Goal: Task Accomplishment & Management: Manage account settings

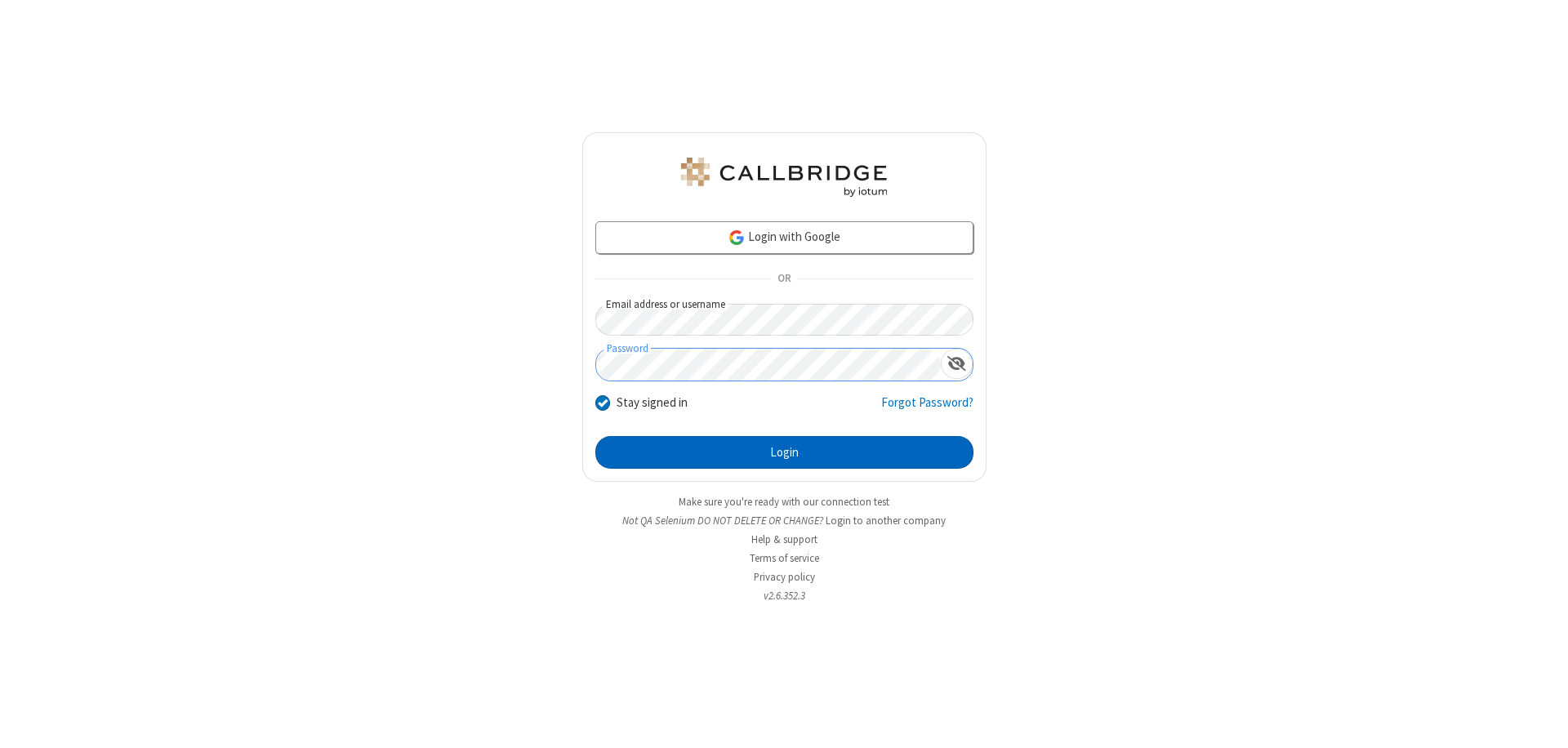
click at [784, 453] on button "Login" at bounding box center [784, 453] width 378 height 33
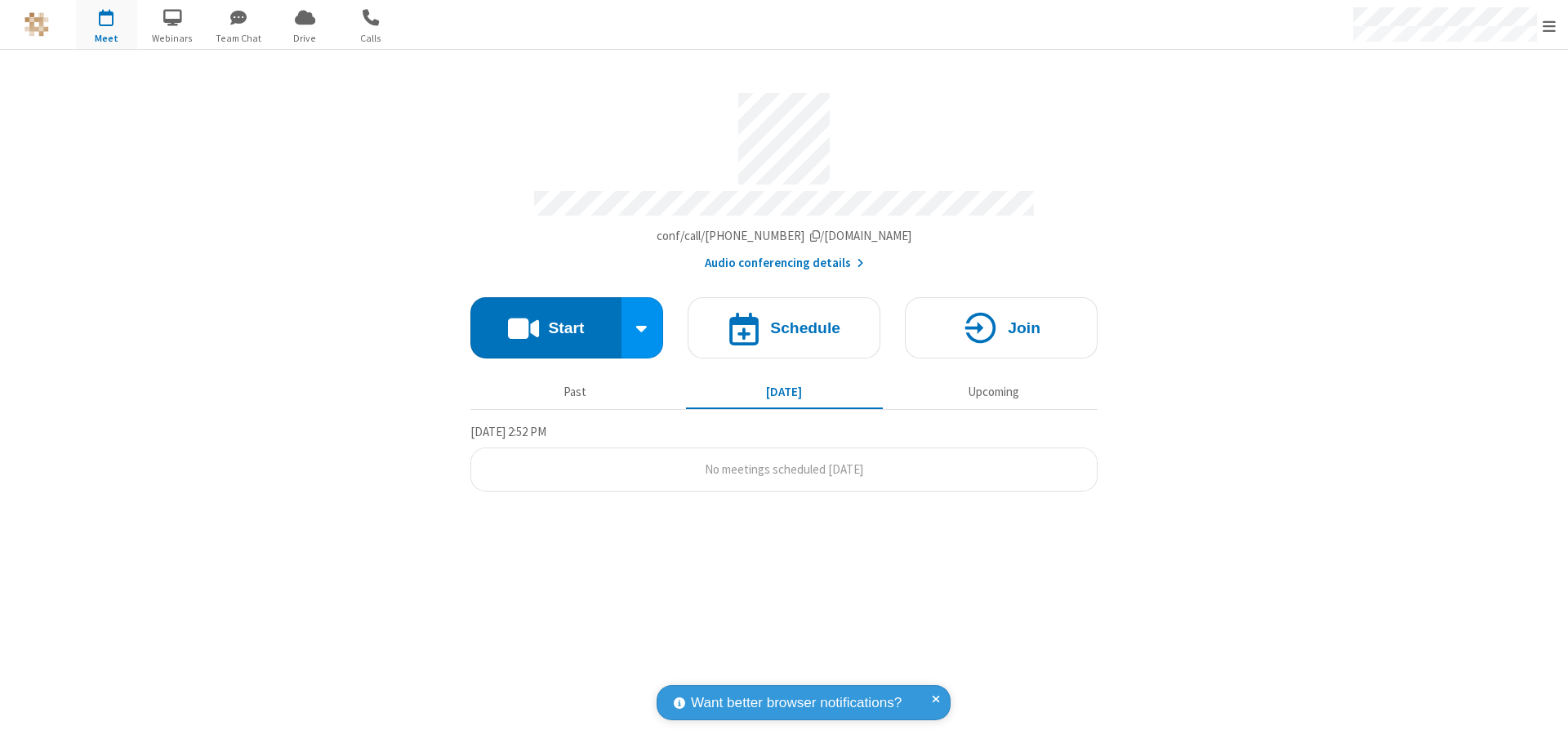
click at [1549, 25] on span "Open menu" at bounding box center [1549, 26] width 13 height 16
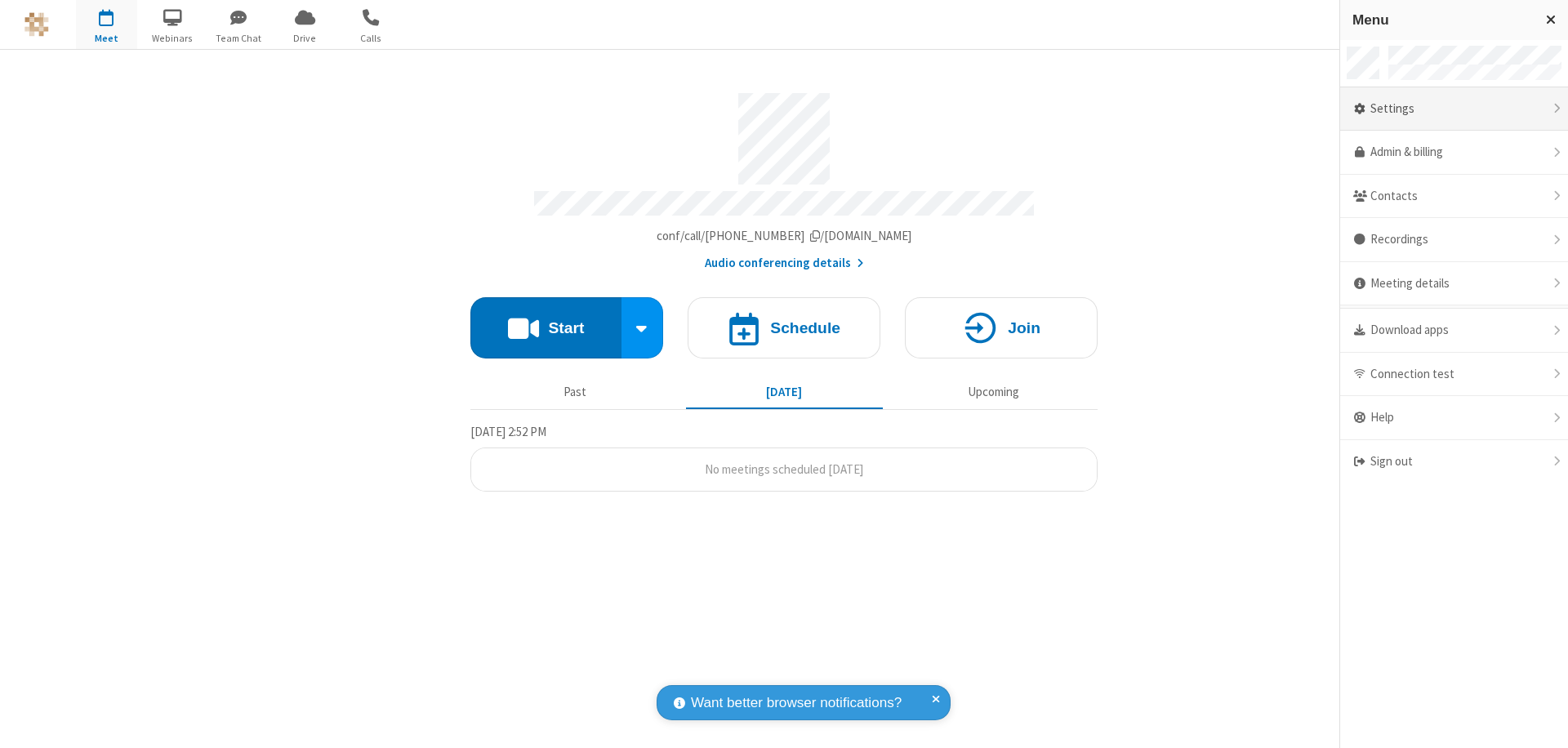
click at [1454, 108] on div "Settings" at bounding box center [1454, 109] width 228 height 44
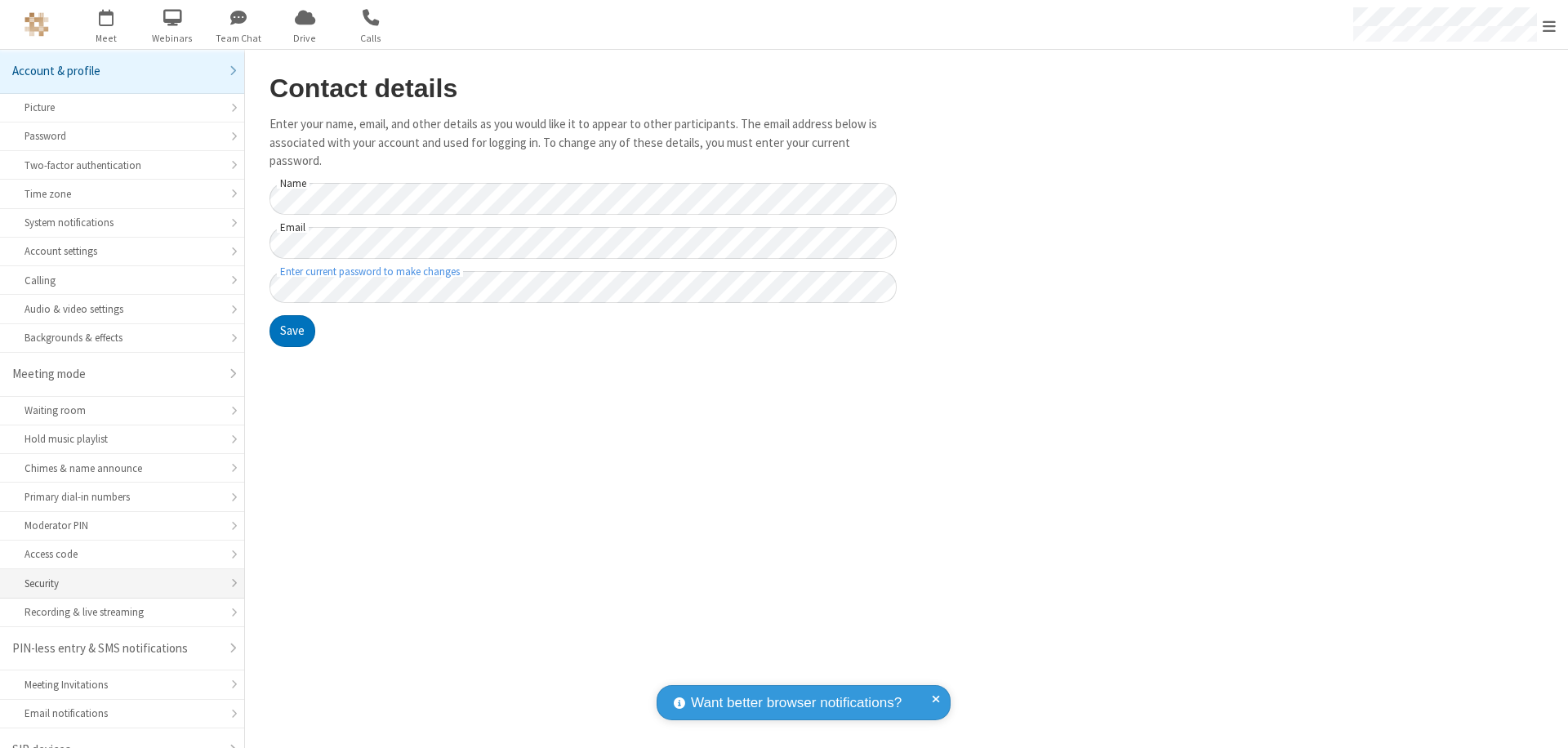
click at [116, 576] on div "Security" at bounding box center [122, 583] width 195 height 15
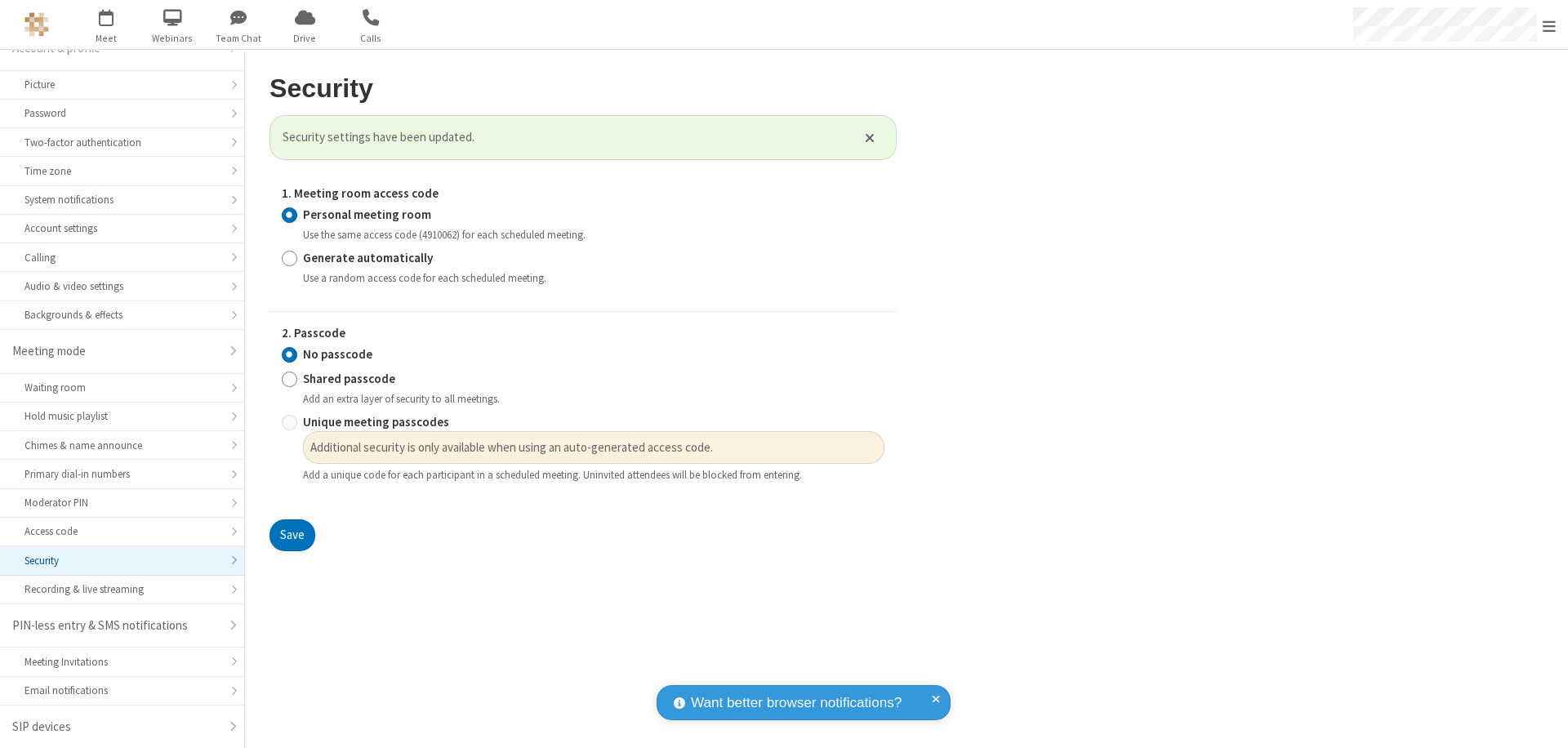
click at [289, 258] on input "Generate automatically" at bounding box center [289, 257] width 15 height 17
radio input "true"
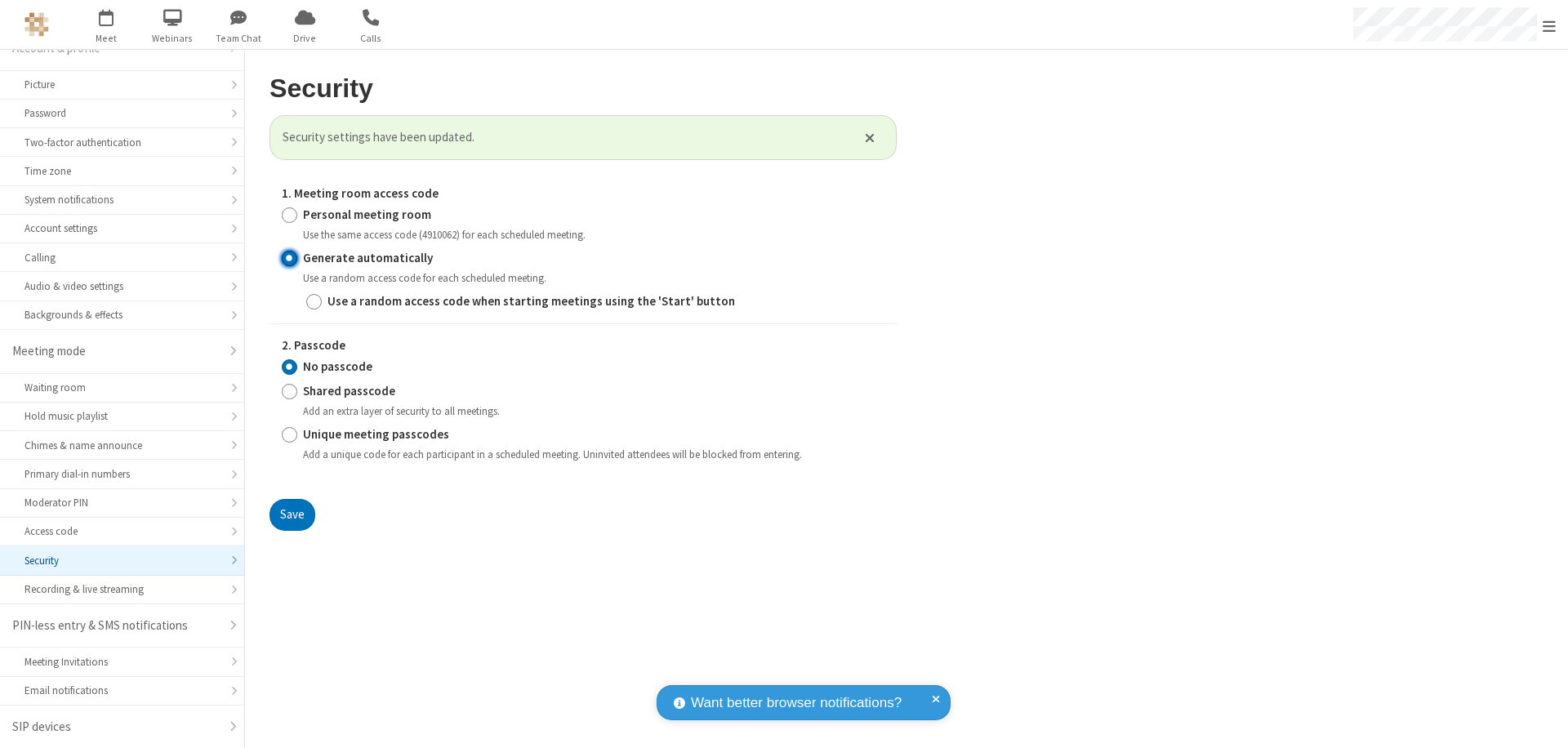
click at [289, 390] on input "Shared passcode" at bounding box center [289, 390] width 15 height 17
radio input "true"
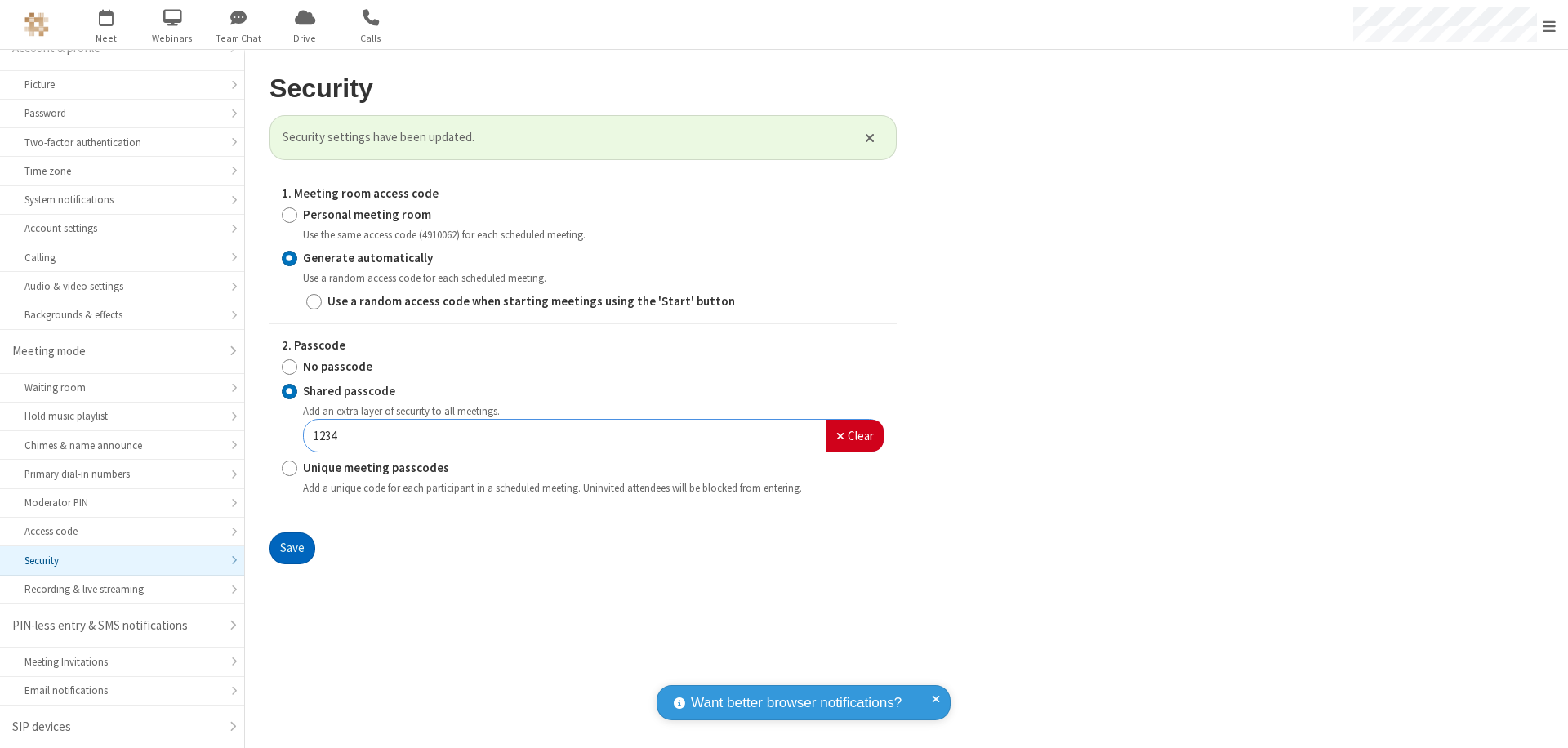
type input "1234"
click at [292, 549] on button "Save" at bounding box center [292, 548] width 46 height 33
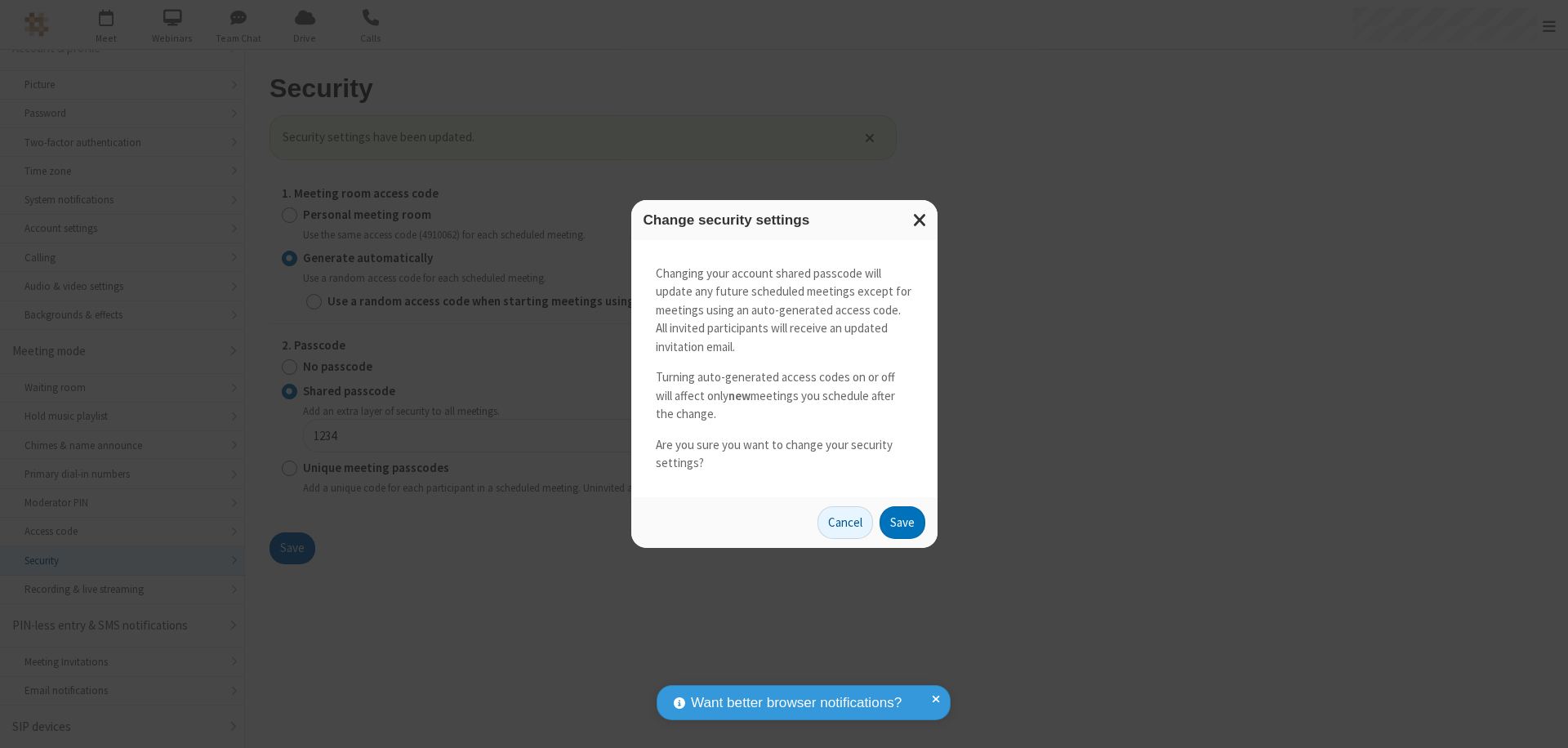
click at [902, 522] on button "Save" at bounding box center [902, 523] width 46 height 33
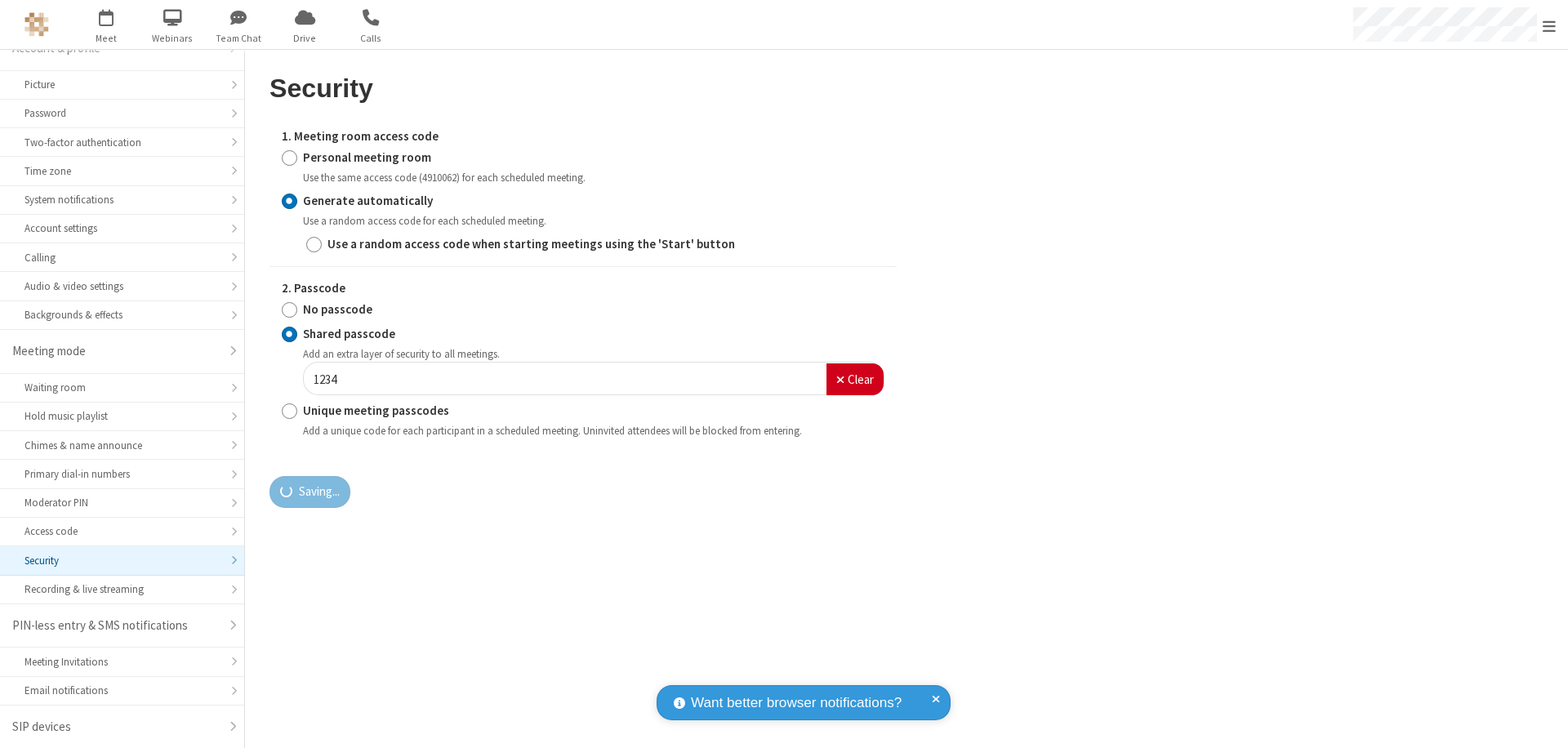
click at [1549, 25] on span "Open menu" at bounding box center [1549, 26] width 13 height 16
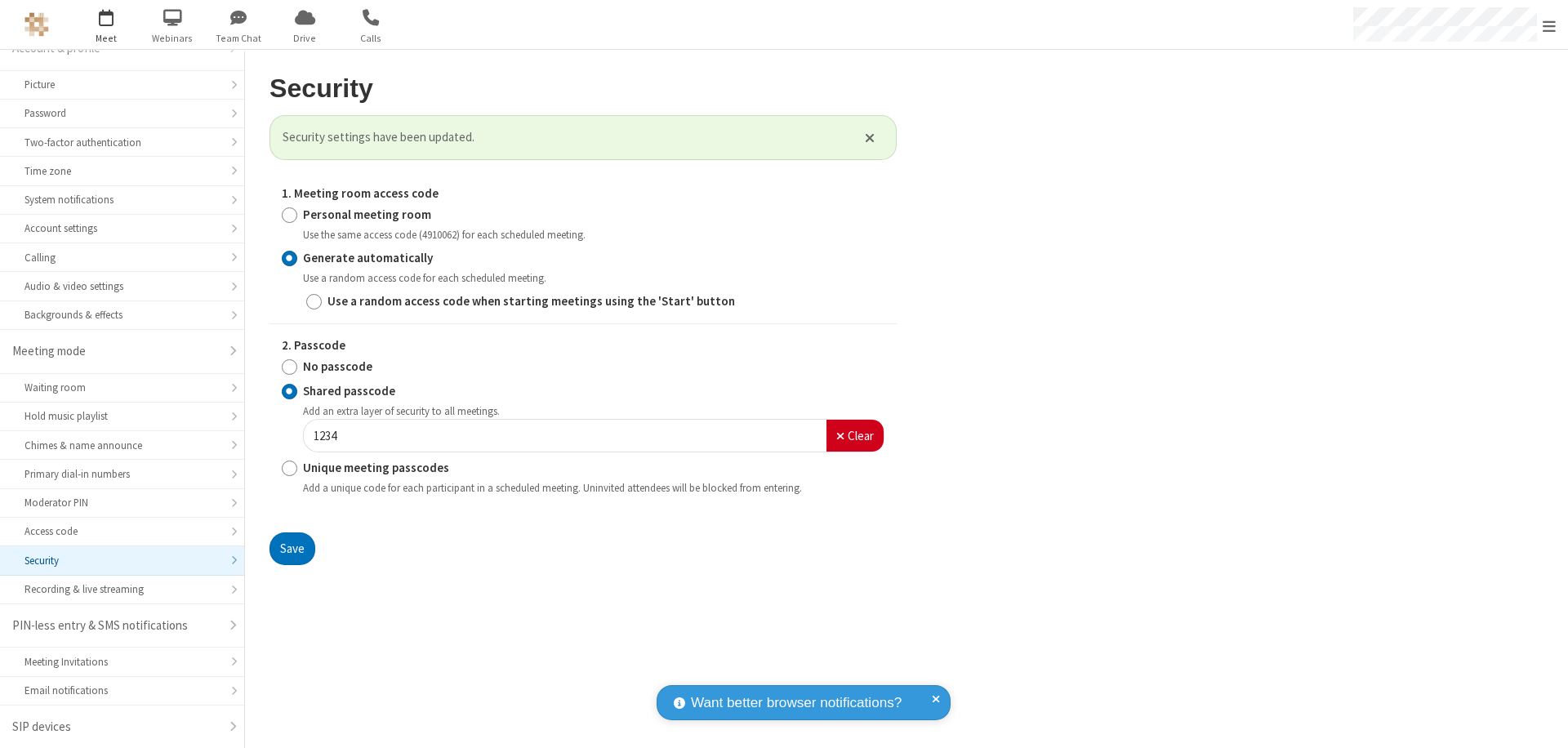
click at [106, 24] on span "button" at bounding box center [106, 17] width 61 height 28
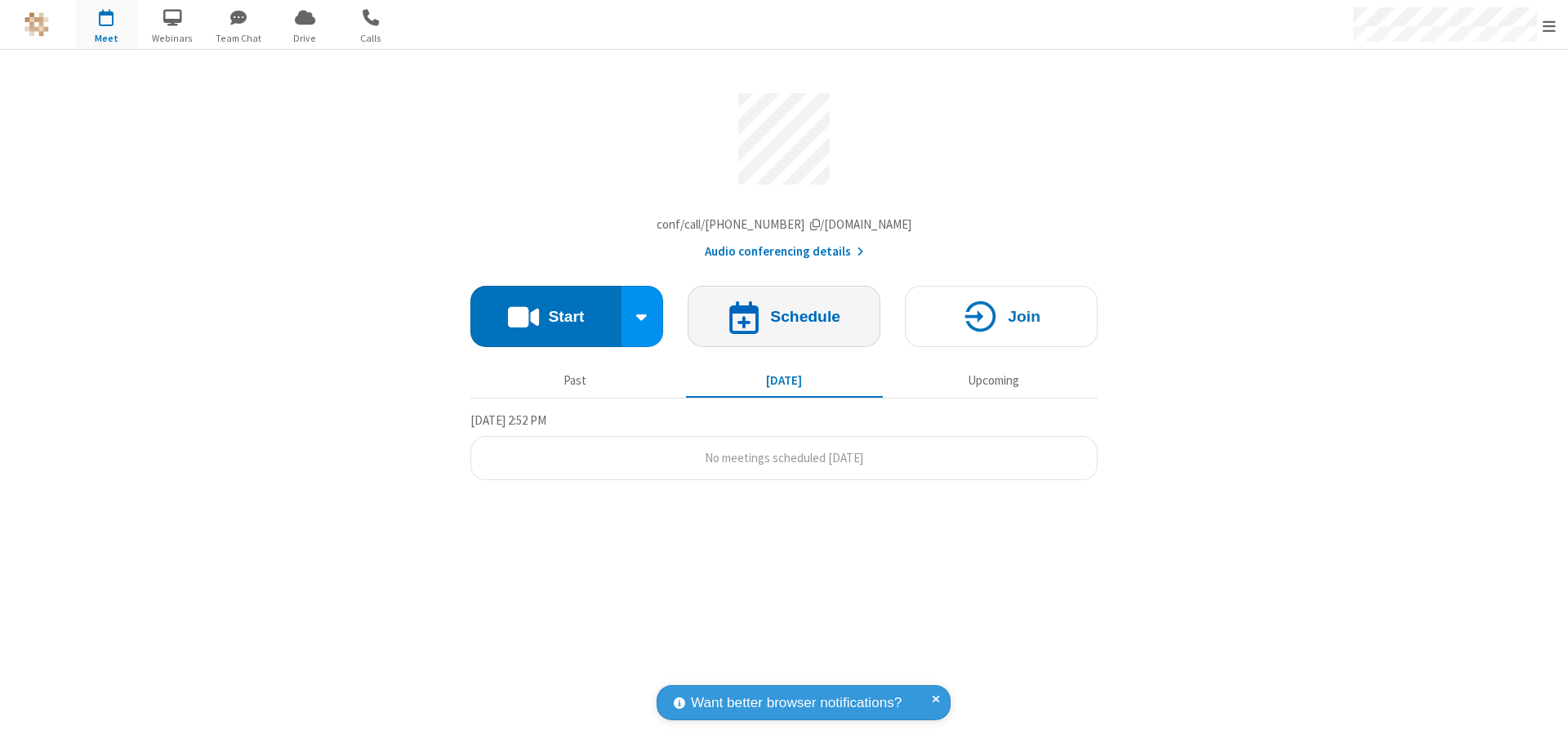
click at [784, 320] on h4 "Schedule" at bounding box center [805, 316] width 71 height 15
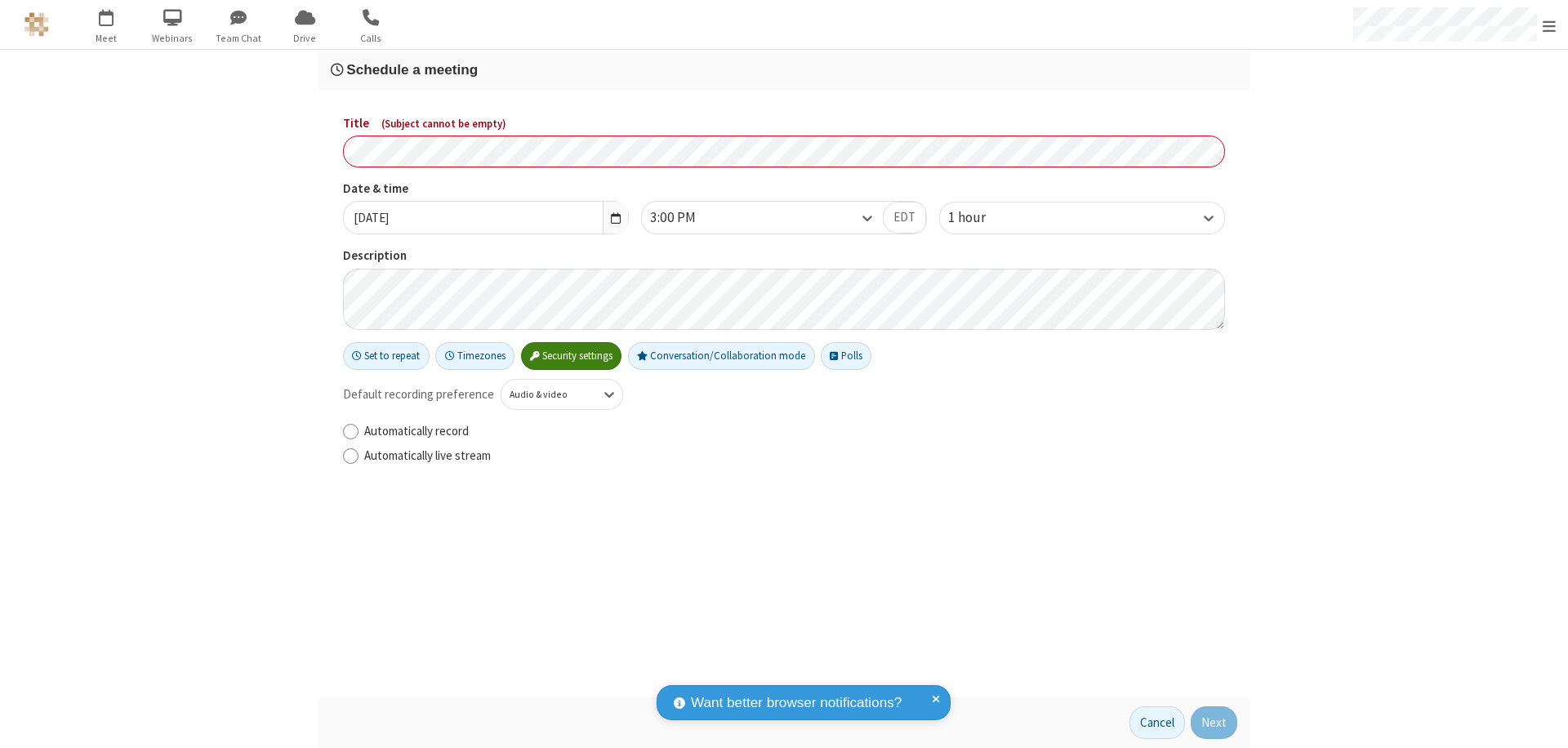
click at [784, 70] on h3 "Schedule a meeting" at bounding box center [784, 69] width 907 height 15
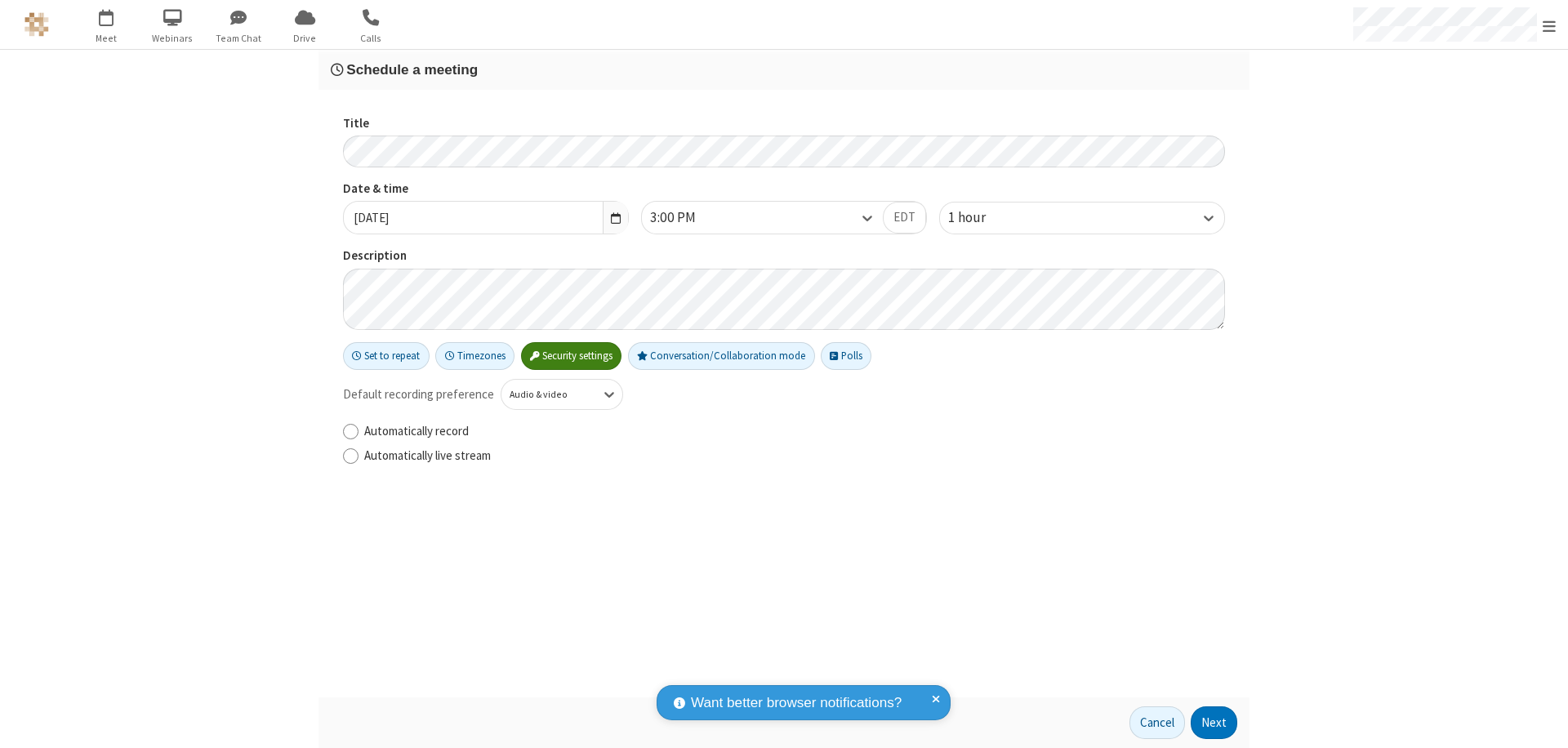
click at [1215, 723] on button "Next" at bounding box center [1214, 723] width 47 height 33
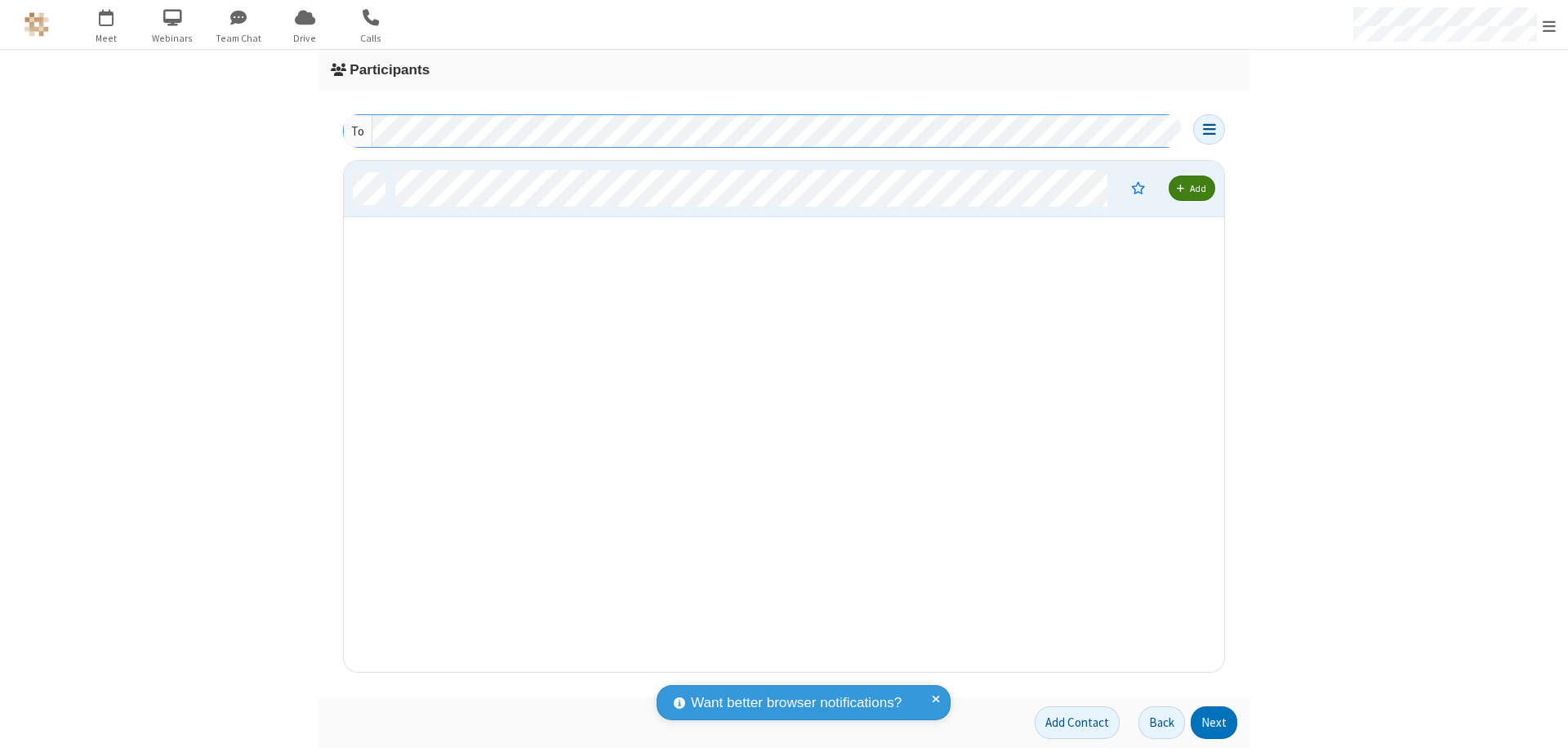
scroll to position [499, 869]
click at [1215, 723] on button "Next" at bounding box center [1214, 723] width 47 height 33
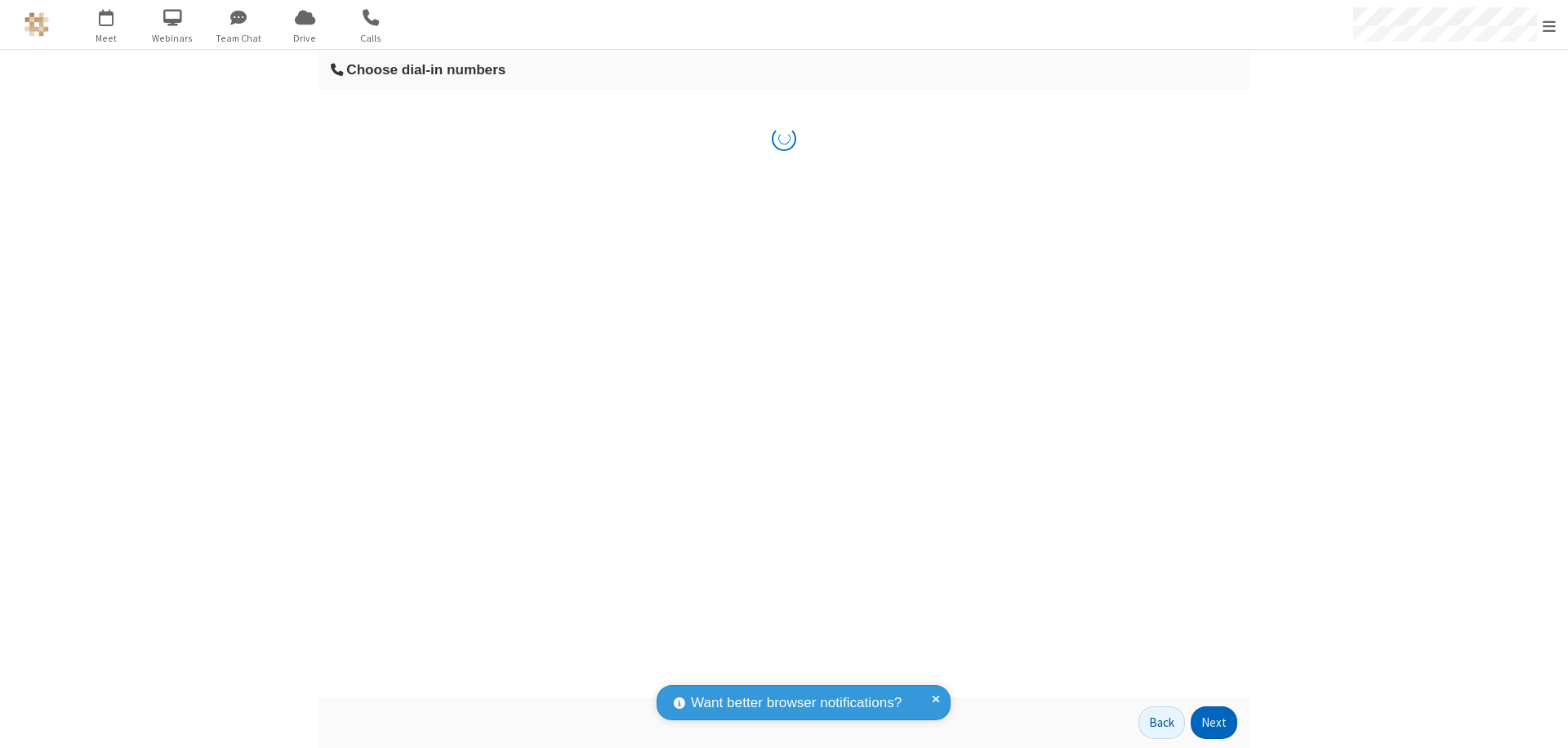
click at [1215, 723] on button "Next" at bounding box center [1214, 723] width 47 height 33
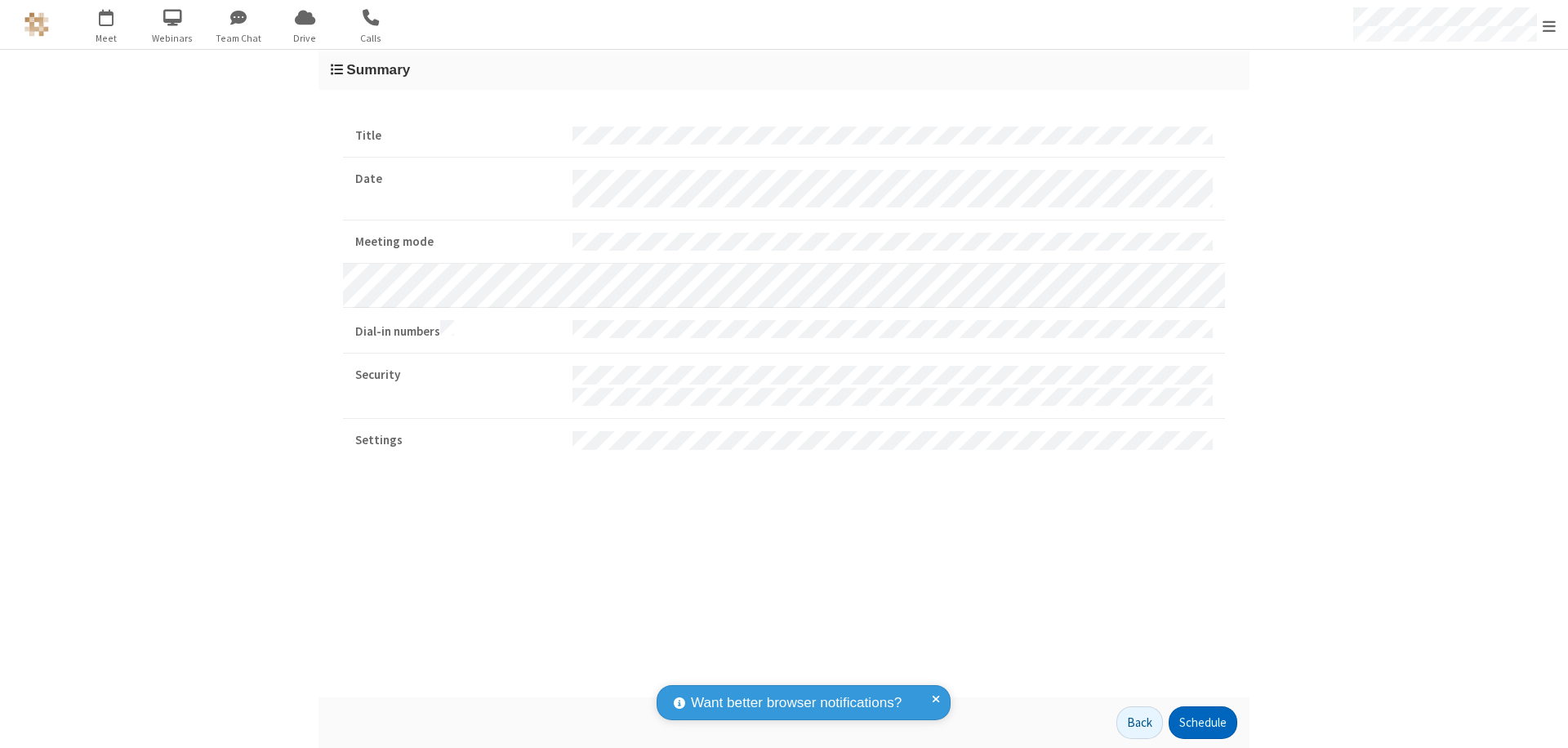
click at [1202, 723] on button "Schedule" at bounding box center [1203, 723] width 69 height 33
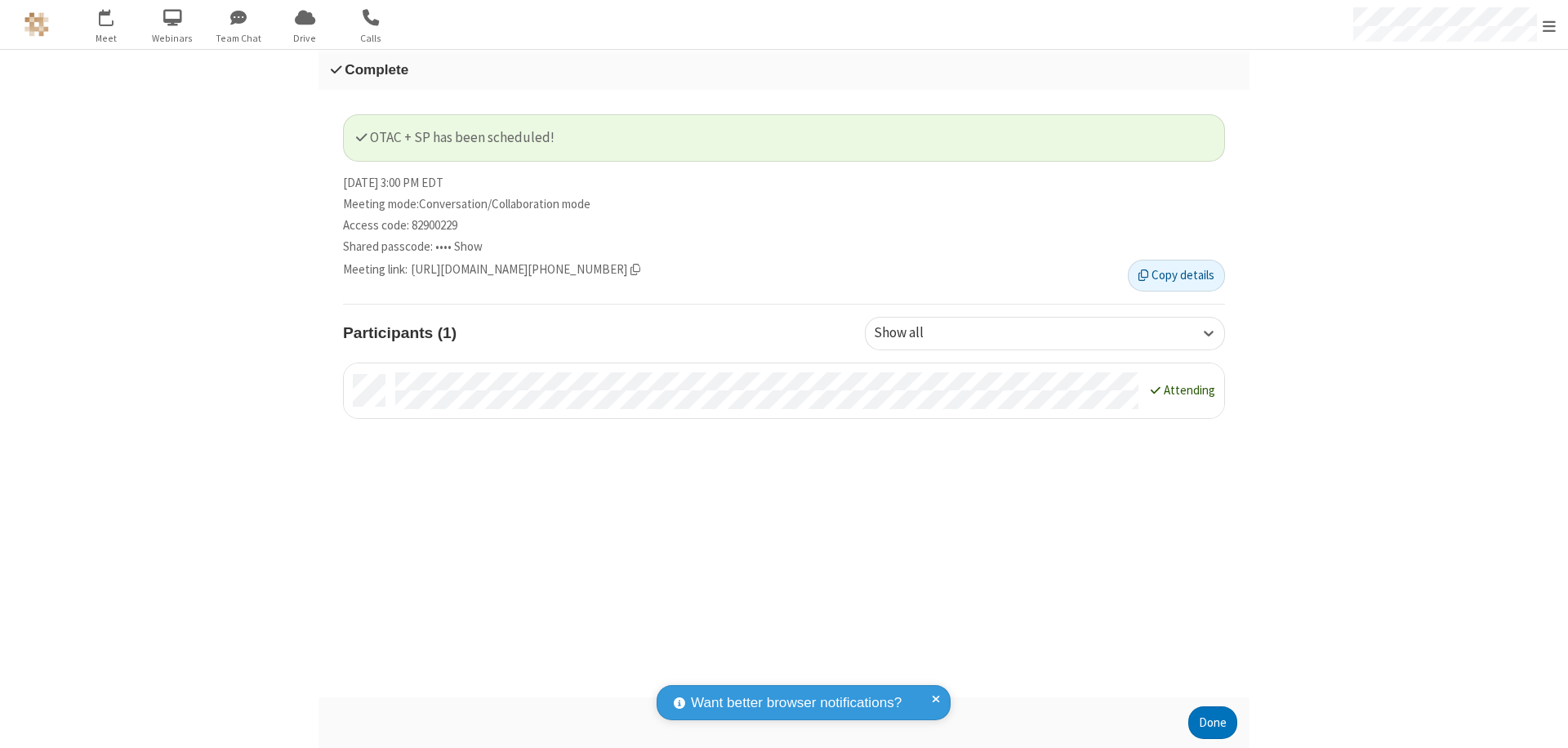
click at [1549, 24] on span "Open menu" at bounding box center [1549, 26] width 13 height 16
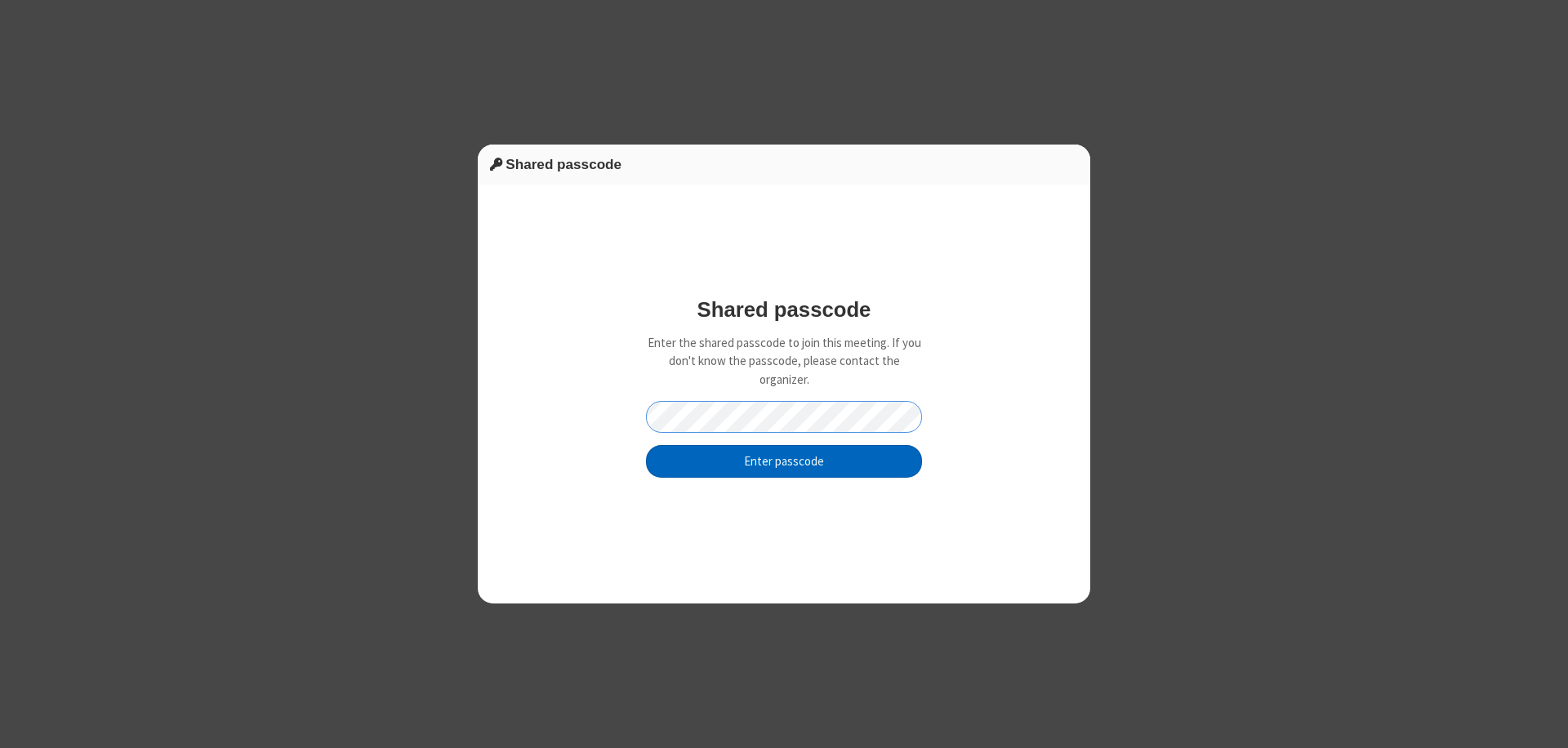
click at [784, 461] on button "Enter passcode" at bounding box center [784, 462] width 276 height 33
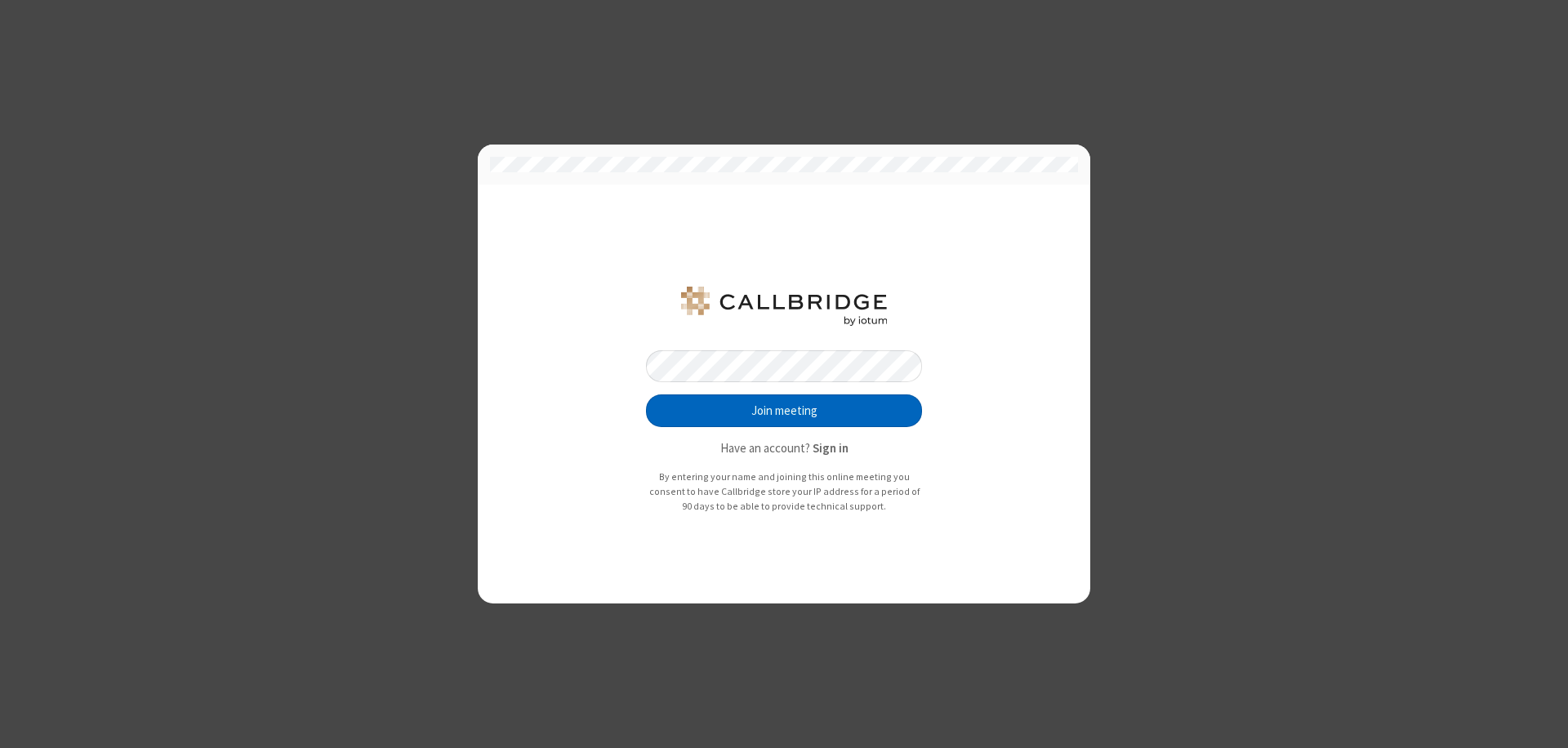
click at [784, 411] on button "Join meeting" at bounding box center [784, 411] width 276 height 33
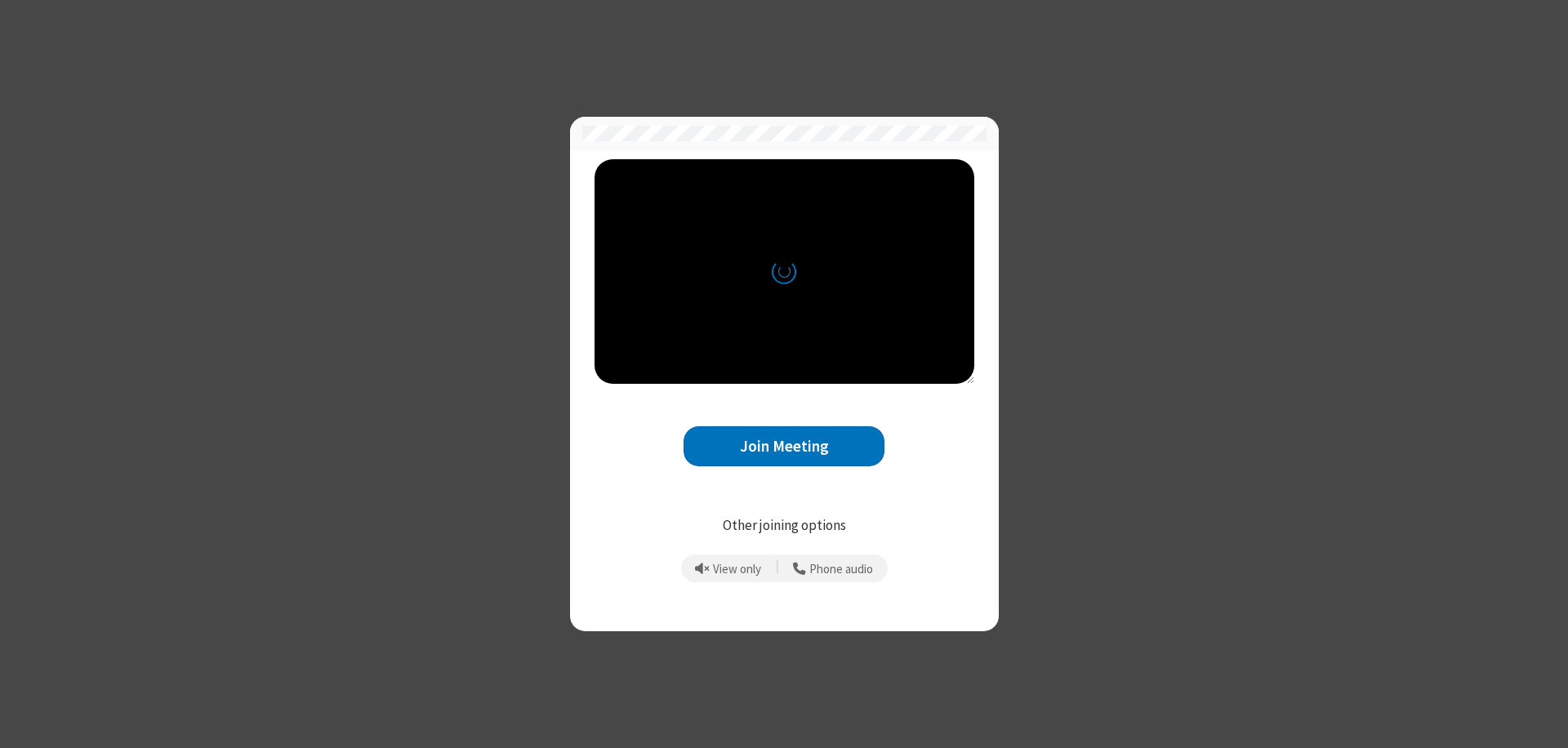
click at [784, 446] on button "Join Meeting" at bounding box center [784, 446] width 201 height 40
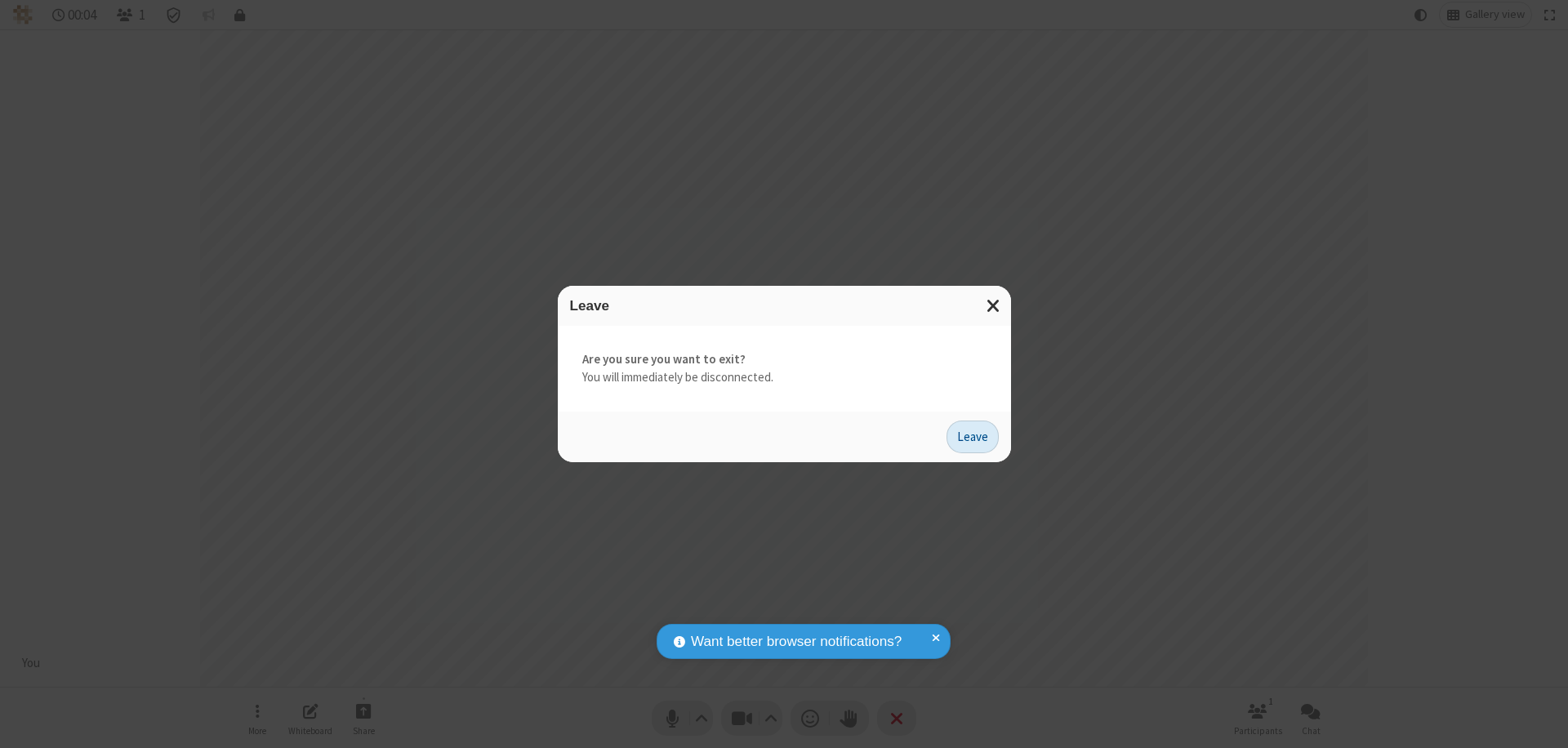
click at [973, 437] on button "Leave" at bounding box center [972, 437] width 52 height 33
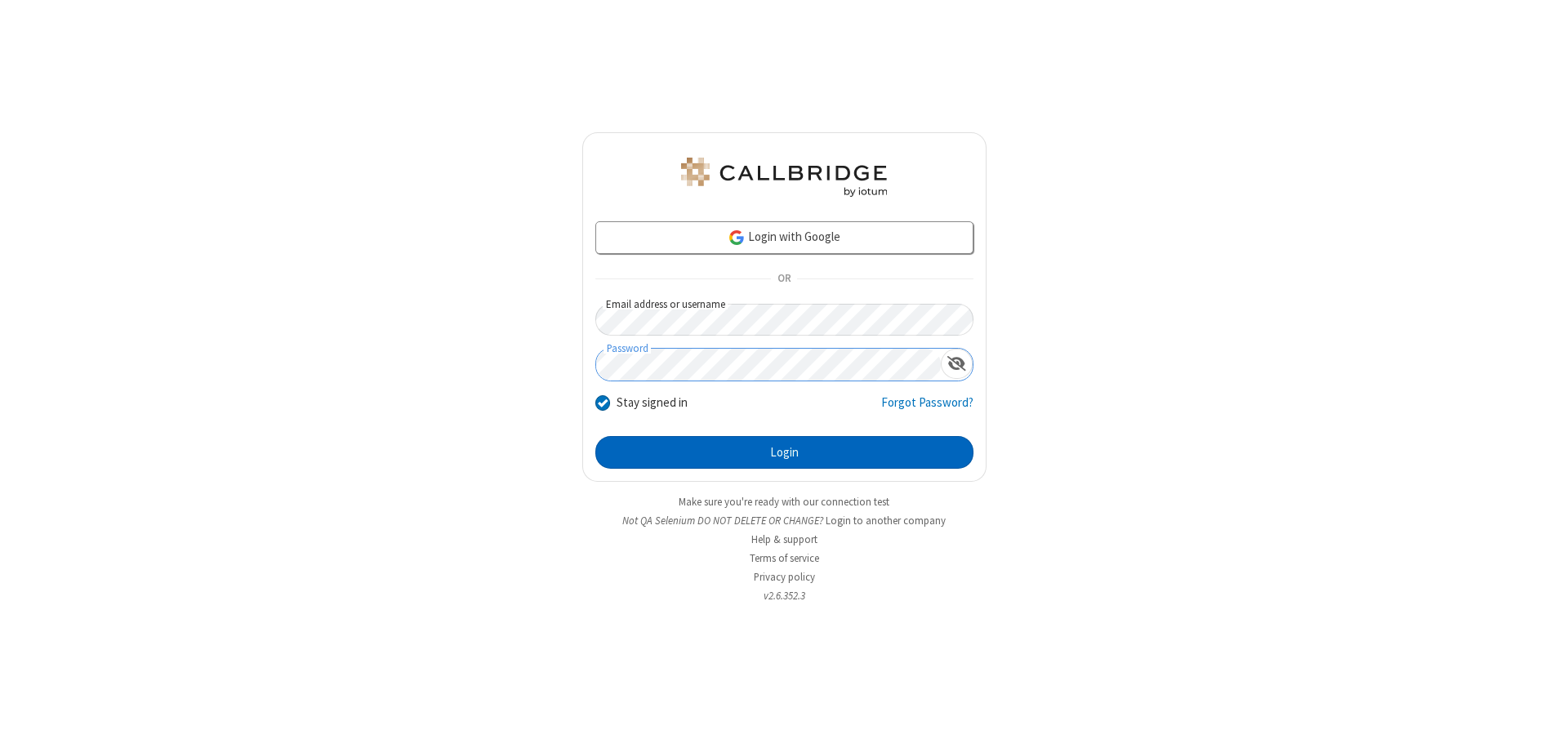
click at [784, 453] on button "Login" at bounding box center [784, 453] width 378 height 33
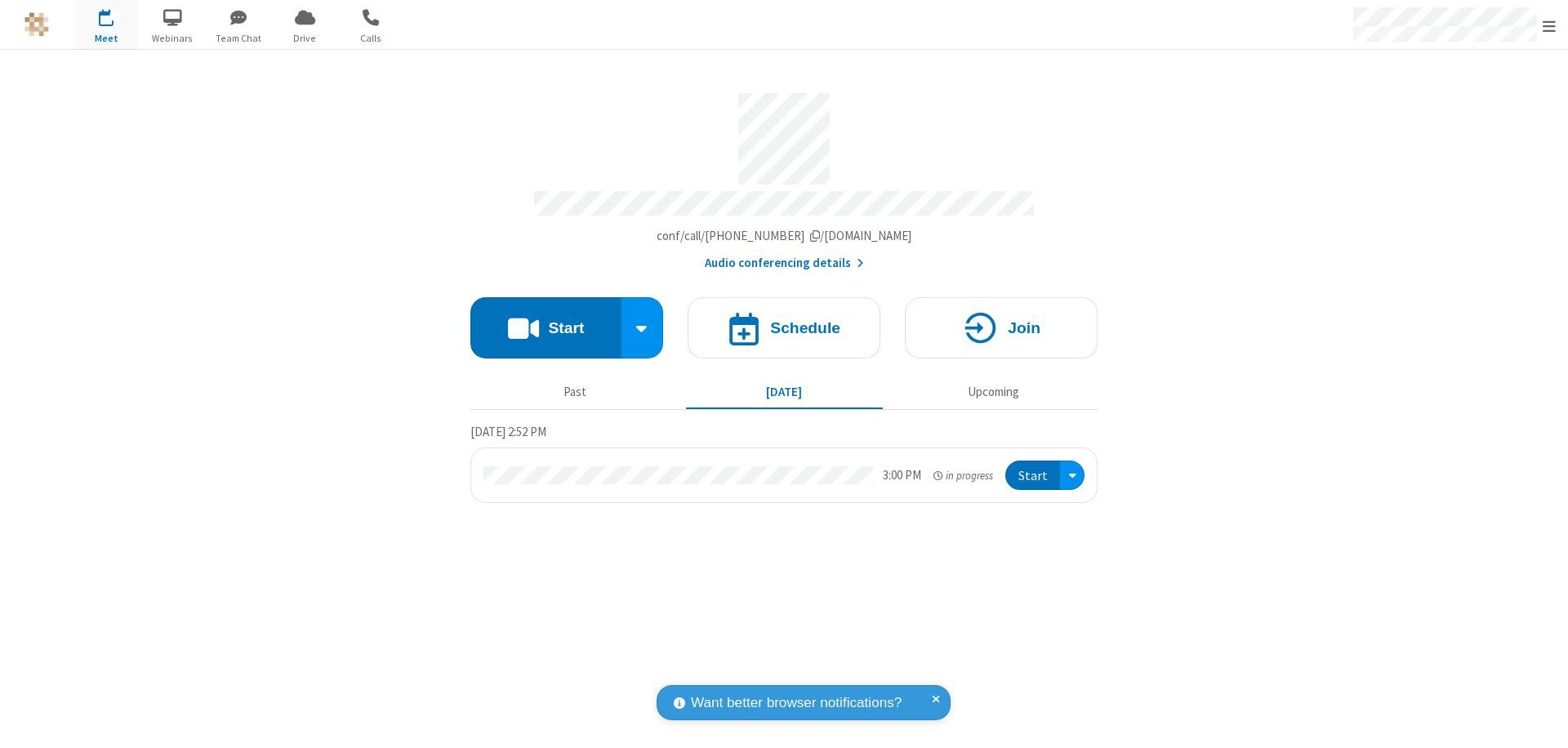
click at [1549, 25] on span "Open menu" at bounding box center [1549, 26] width 13 height 16
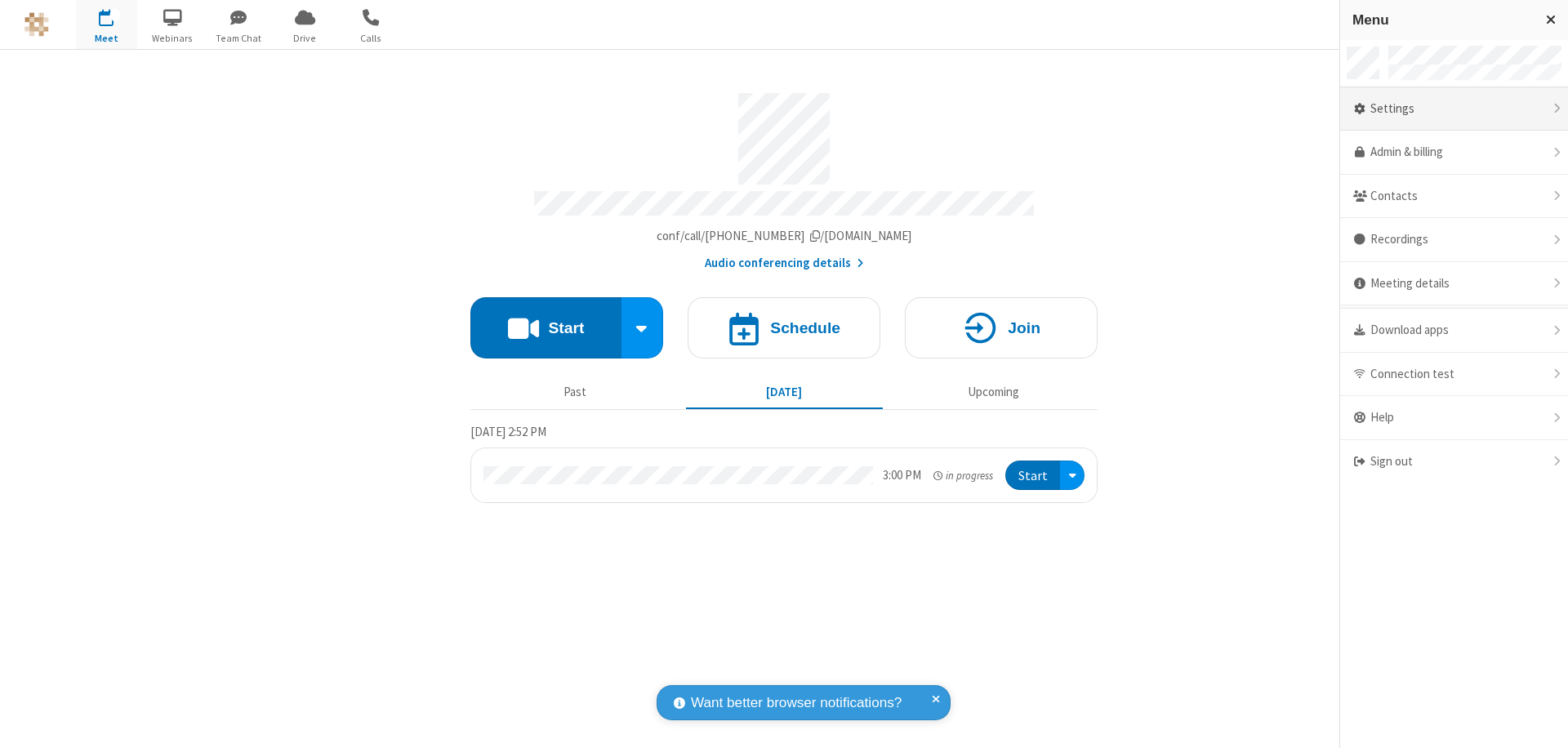
click at [1454, 108] on div "Settings" at bounding box center [1454, 109] width 228 height 44
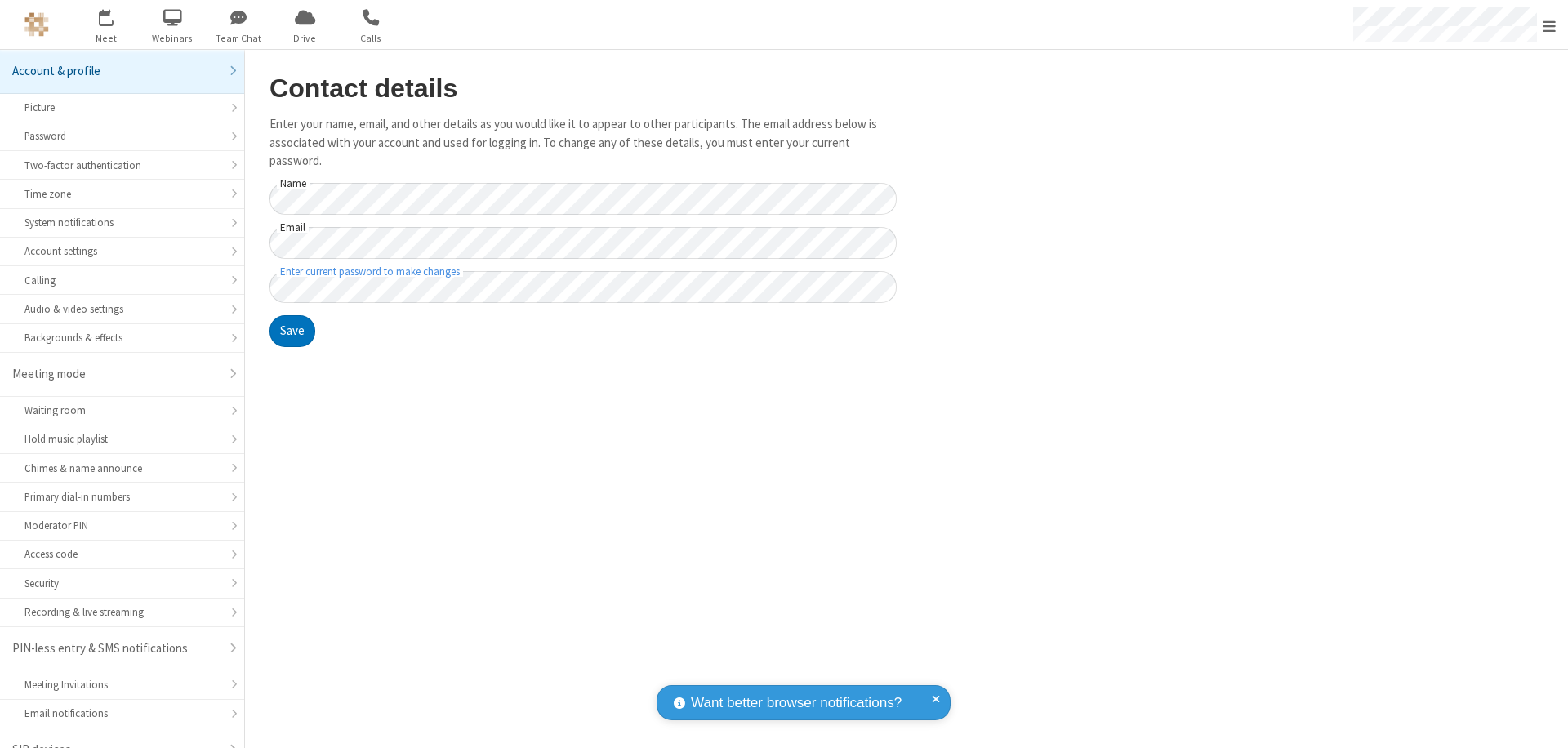
scroll to position [23, 0]
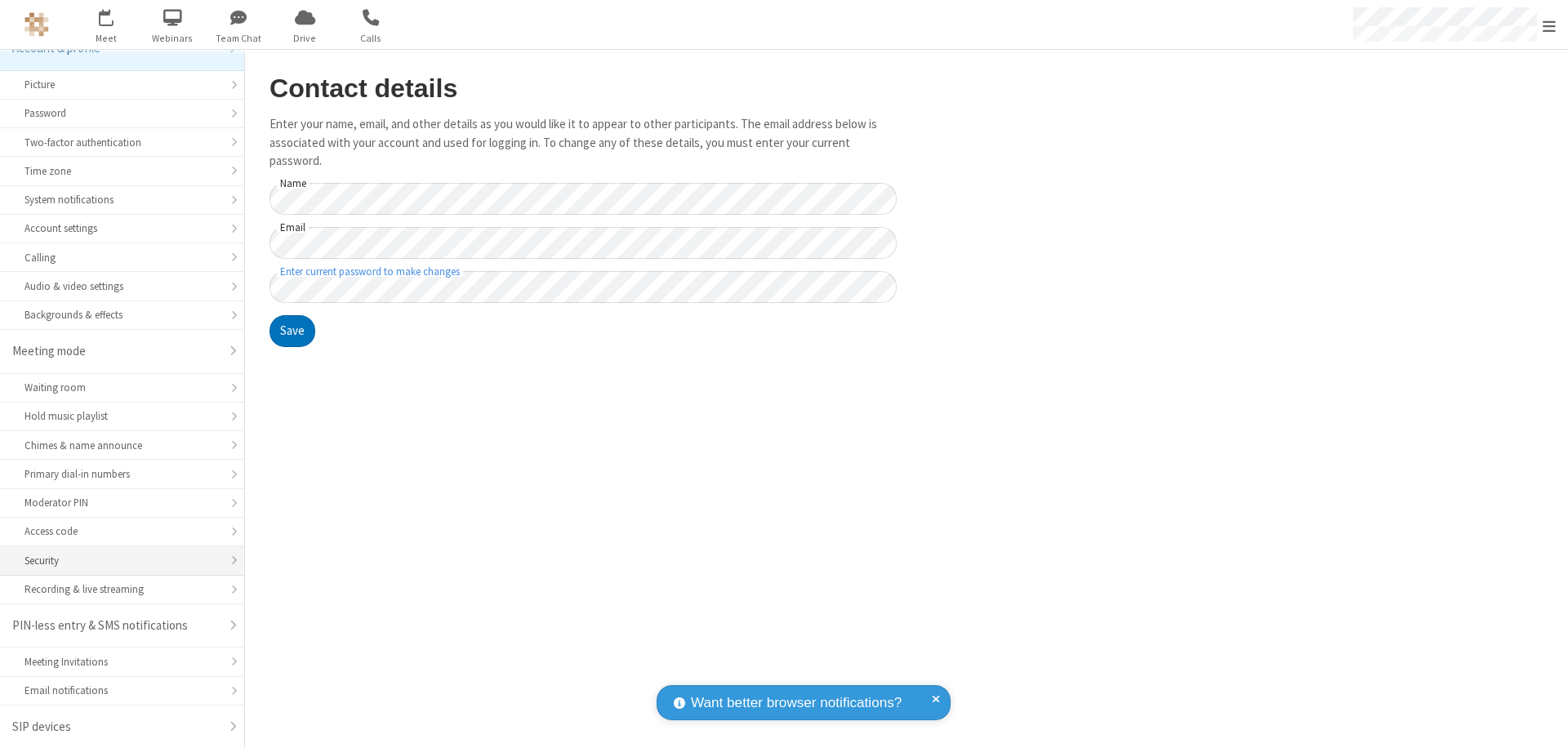
click at [116, 560] on div "Security" at bounding box center [122, 560] width 195 height 15
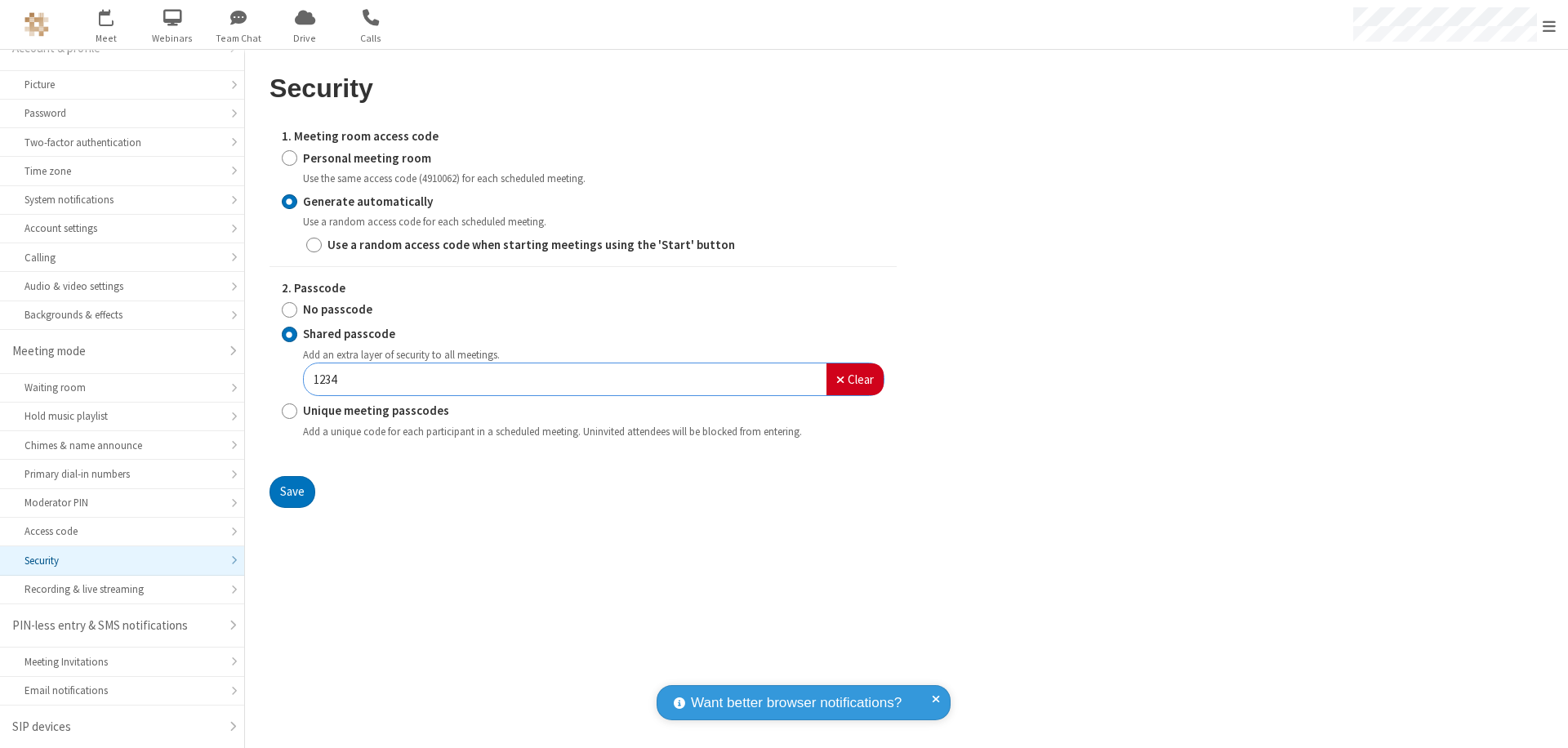
click at [289, 157] on input "Personal meeting room" at bounding box center [289, 157] width 15 height 17
radio input "true"
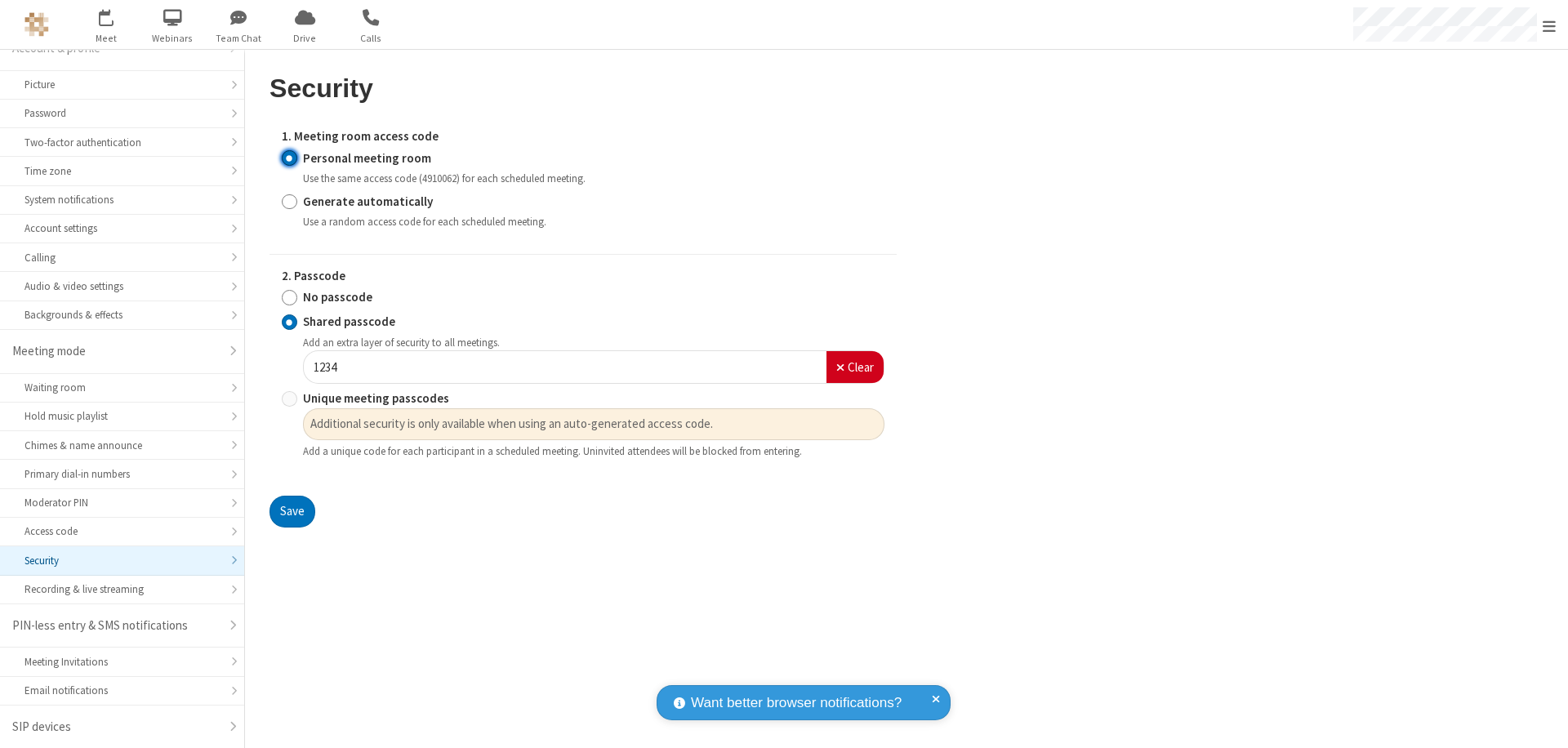
click at [289, 297] on input "No passcode" at bounding box center [289, 297] width 15 height 17
radio input "true"
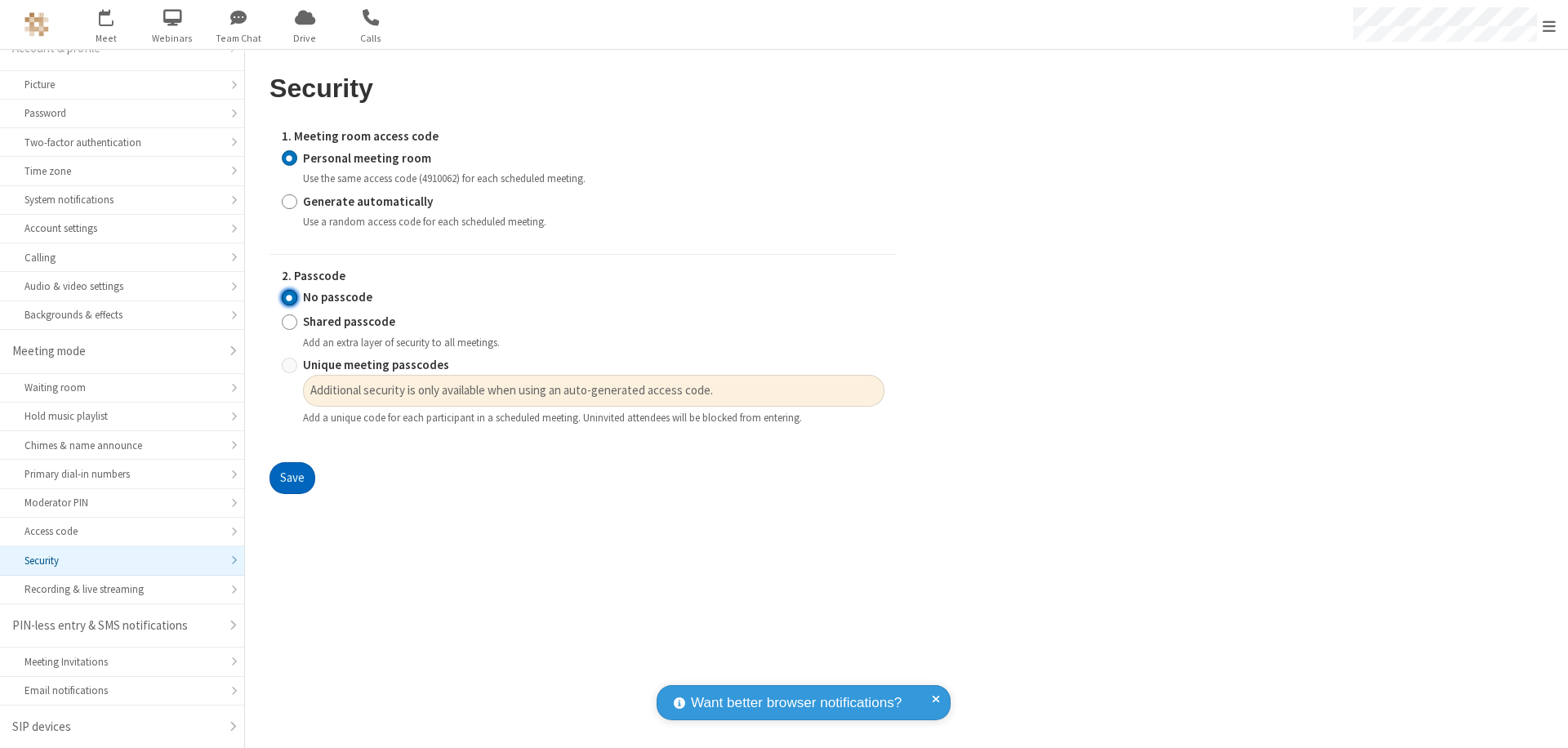
click at [292, 479] on button "Save" at bounding box center [292, 479] width 46 height 33
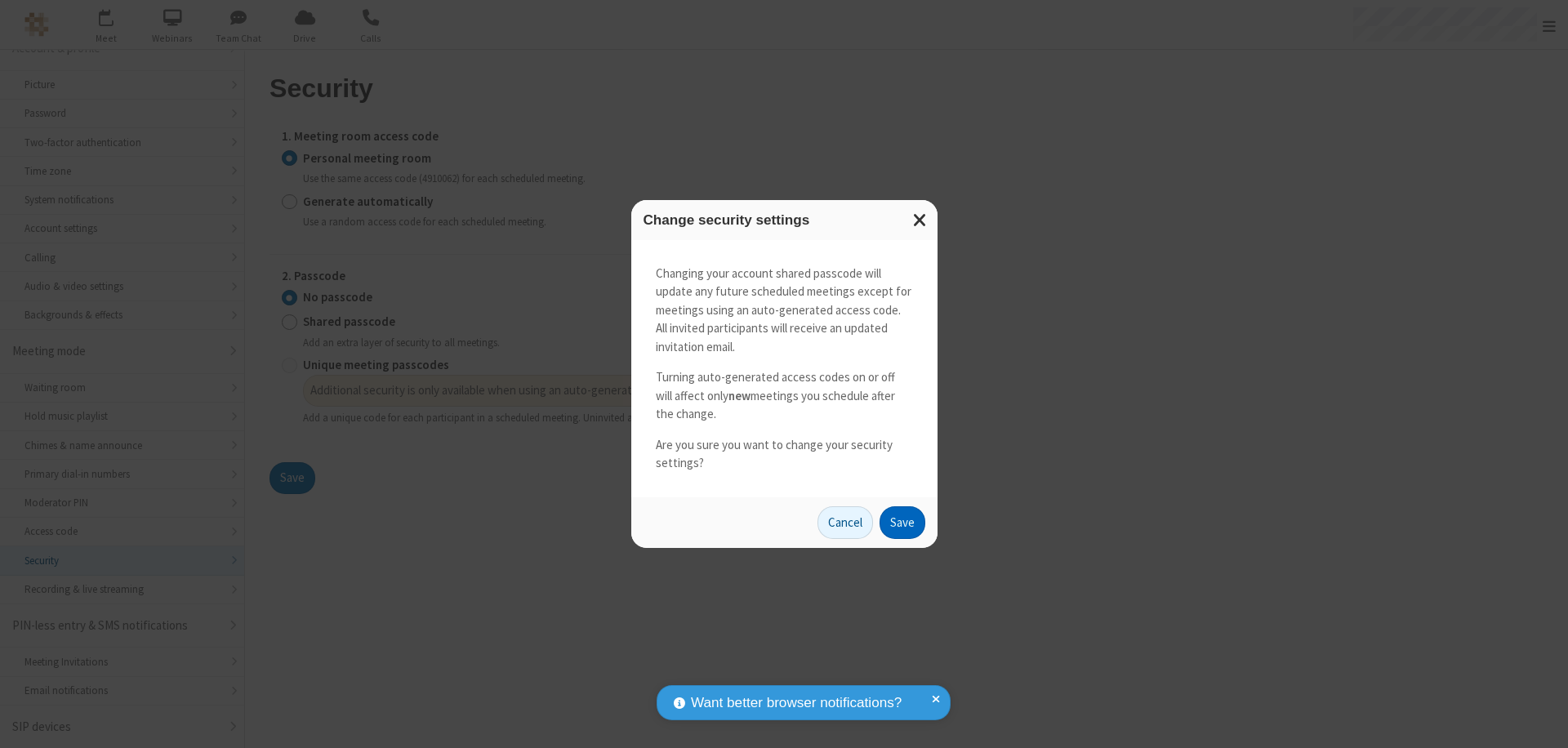
click at [902, 522] on button "Save" at bounding box center [902, 523] width 46 height 33
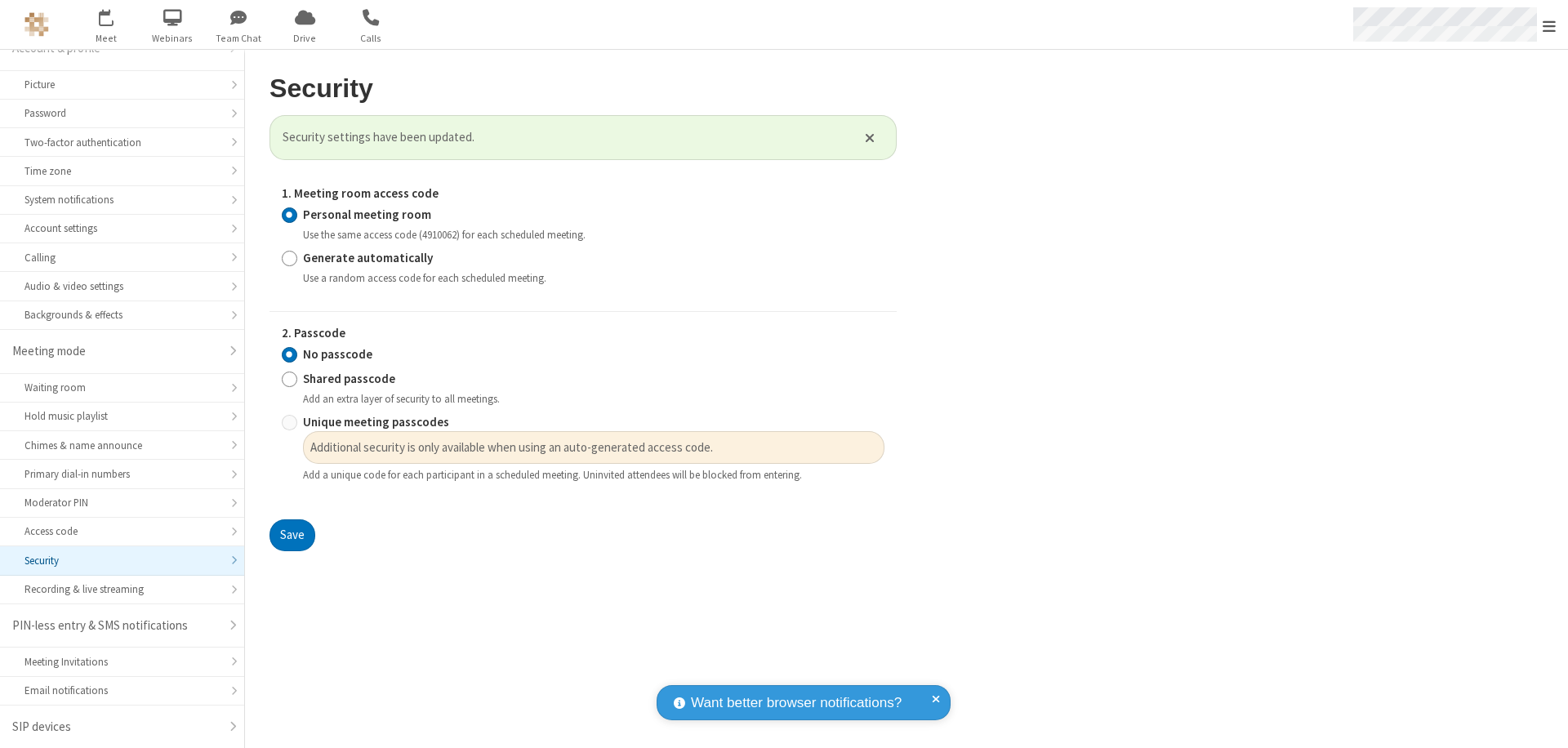
click at [1549, 24] on span "Open menu" at bounding box center [1549, 26] width 13 height 16
